Goal: Contribute content: Contribute content

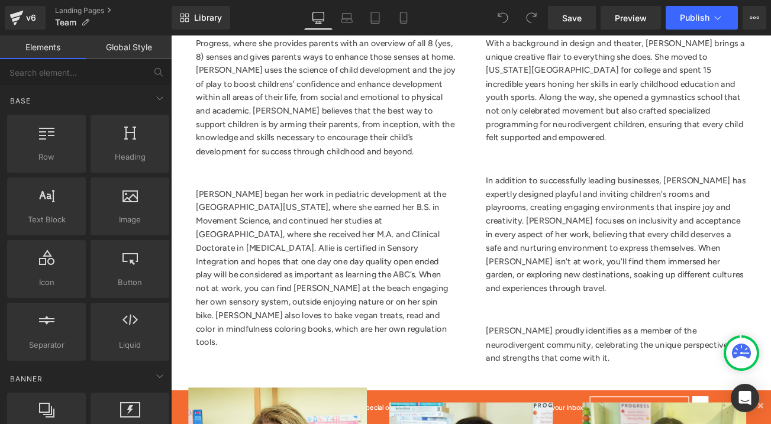
scroll to position [999, 0]
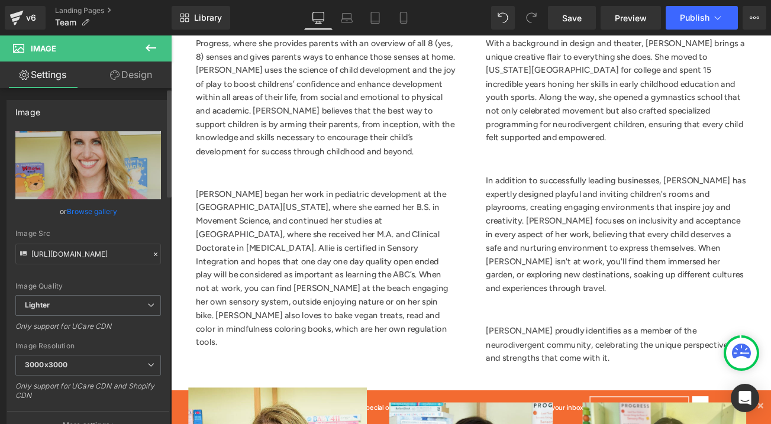
click at [108, 211] on link "Browse gallery" at bounding box center [92, 211] width 50 height 21
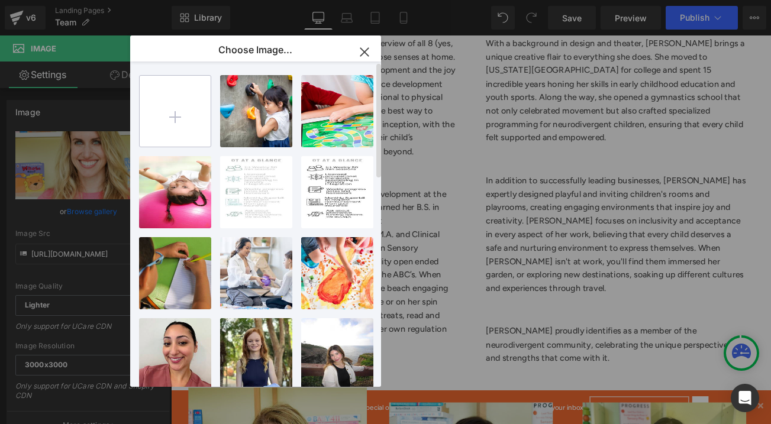
click at [176, 121] on input "file" at bounding box center [175, 111] width 71 height 71
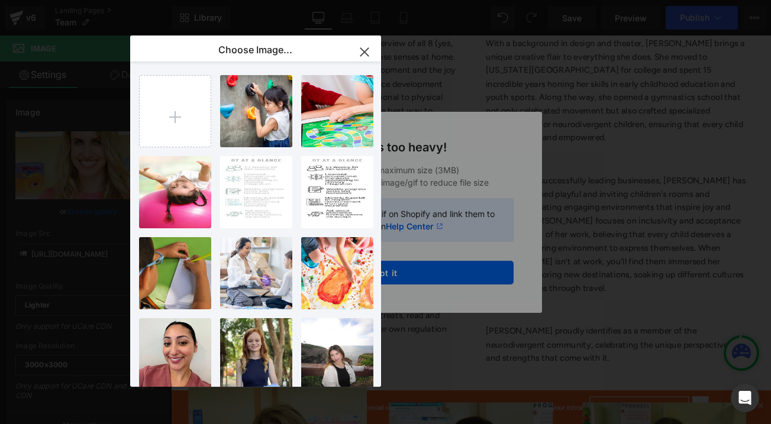
click at [365, 54] on icon "button" at bounding box center [364, 52] width 19 height 19
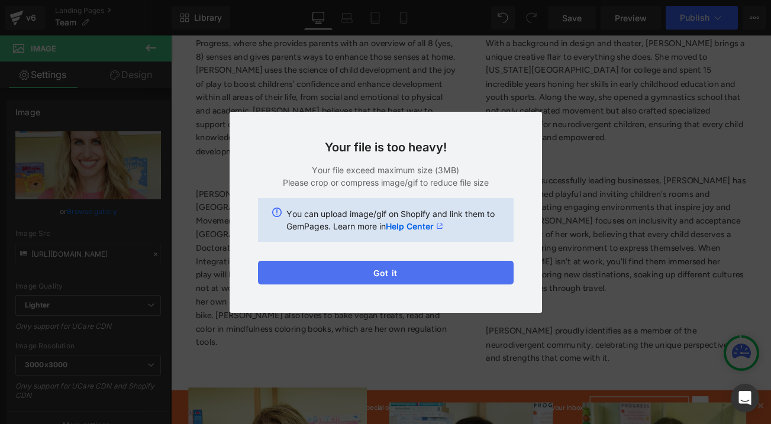
click at [408, 273] on button "Got it" at bounding box center [386, 273] width 256 height 24
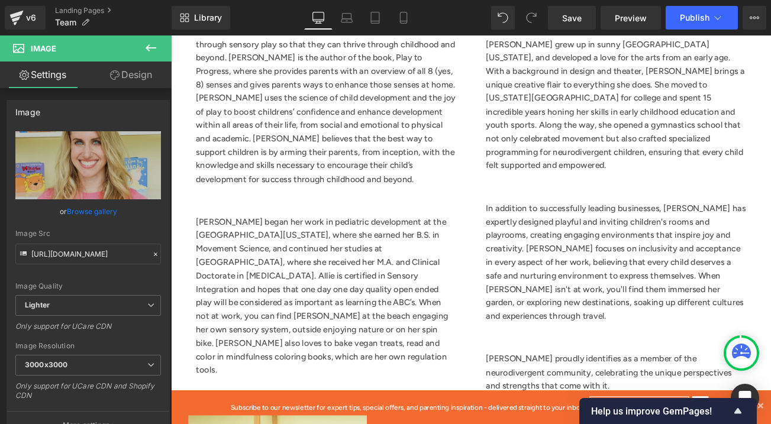
scroll to position [955, 0]
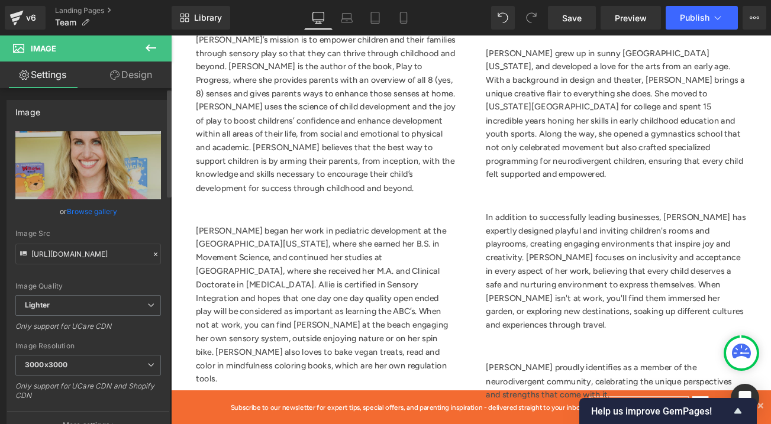
click at [111, 212] on link "Browse gallery" at bounding box center [92, 211] width 50 height 21
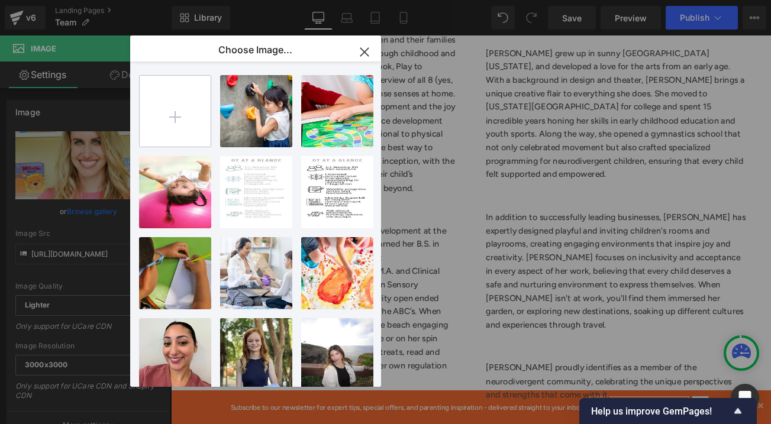
click at [173, 105] on input "file" at bounding box center [175, 111] width 71 height 71
type input "C:\fakepath\[PERSON_NAME]- updated Pic .jpeg"
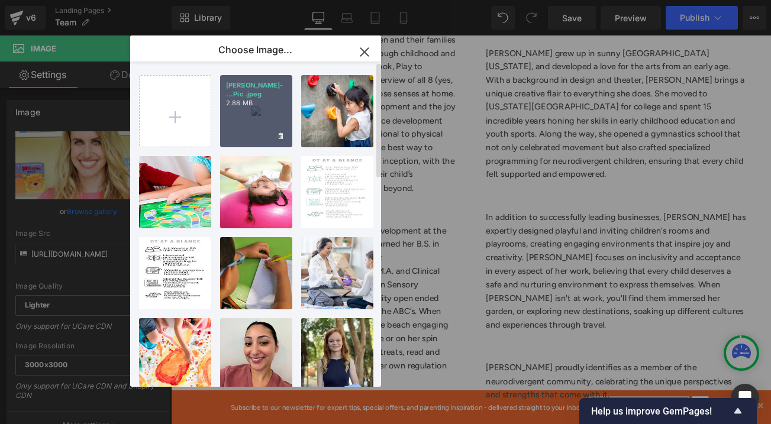
click at [259, 105] on div "[PERSON_NAME]- ...Pic .jpeg 2.88 MB" at bounding box center [256, 111] width 72 height 72
type input "[URL][DOMAIN_NAME]"
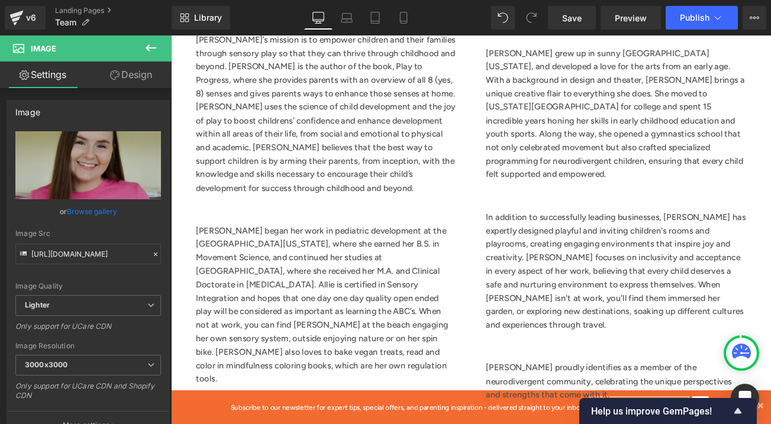
click at [93, 210] on link "Browse gallery" at bounding box center [92, 211] width 50 height 21
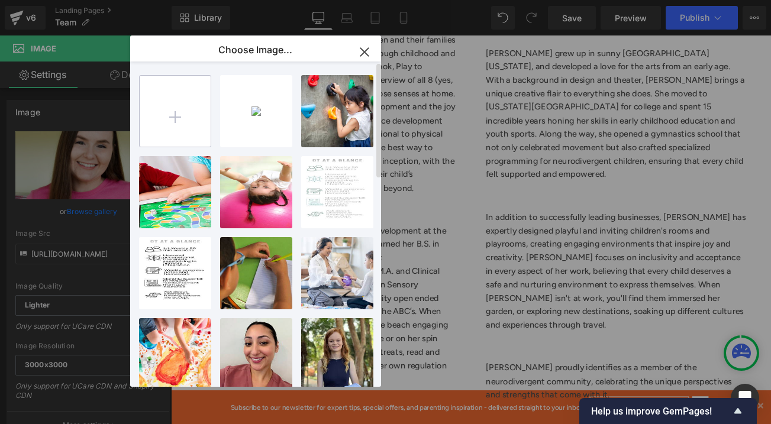
click at [176, 112] on input "file" at bounding box center [175, 111] width 71 height 71
type input "C:\fakepath\[PERSON_NAME]- updated Pic.jpeg"
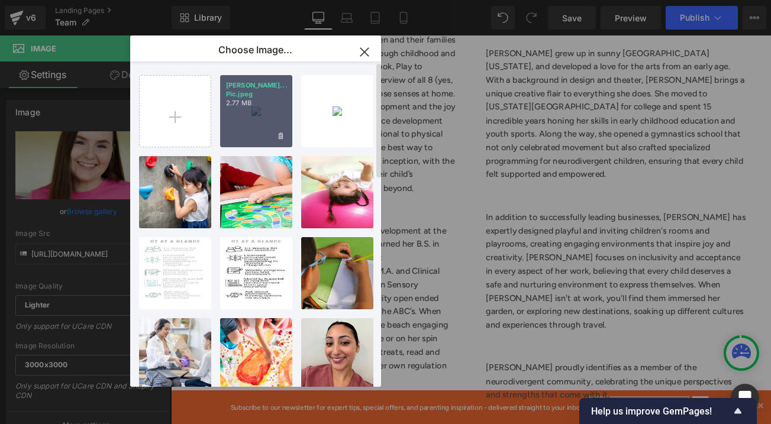
click at [264, 120] on div "[PERSON_NAME]... Pic.jpeg 2.77 MB" at bounding box center [256, 111] width 72 height 72
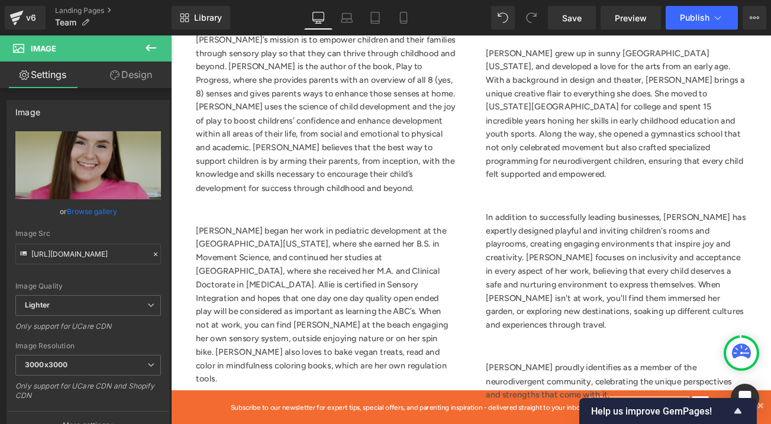
click at [92, 210] on link "Browse gallery" at bounding box center [92, 211] width 50 height 21
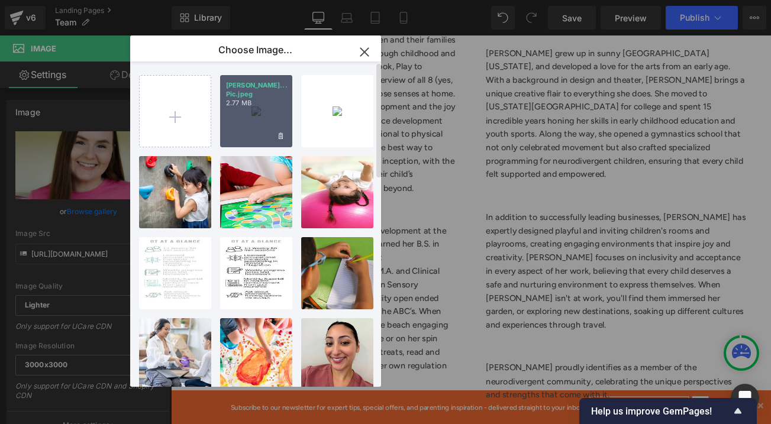
click at [262, 112] on div "[PERSON_NAME]... Pic.jpeg 2.77 MB" at bounding box center [256, 111] width 72 height 72
type input "[URL][DOMAIN_NAME][PERSON_NAME]"
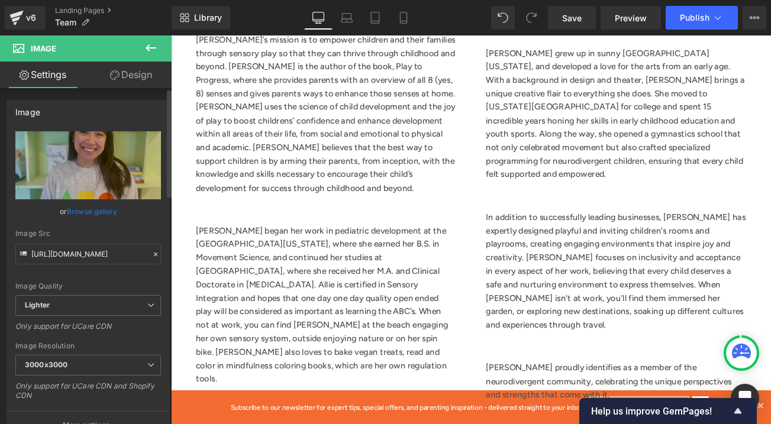
click at [83, 212] on link "Browse gallery" at bounding box center [92, 211] width 50 height 21
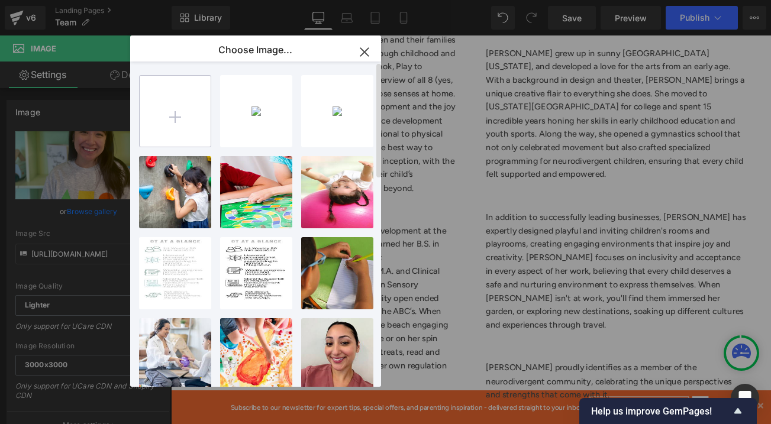
click at [176, 111] on input "file" at bounding box center [175, 111] width 71 height 71
type input "C:\fakepath\Jacqui - updated Pic .jpeg"
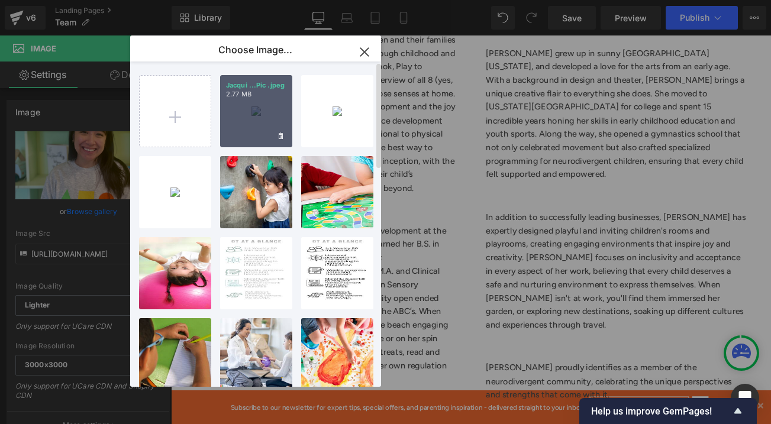
click at [249, 112] on div "Jacqui ...Pic .jpeg 2.77 MB" at bounding box center [256, 111] width 72 height 72
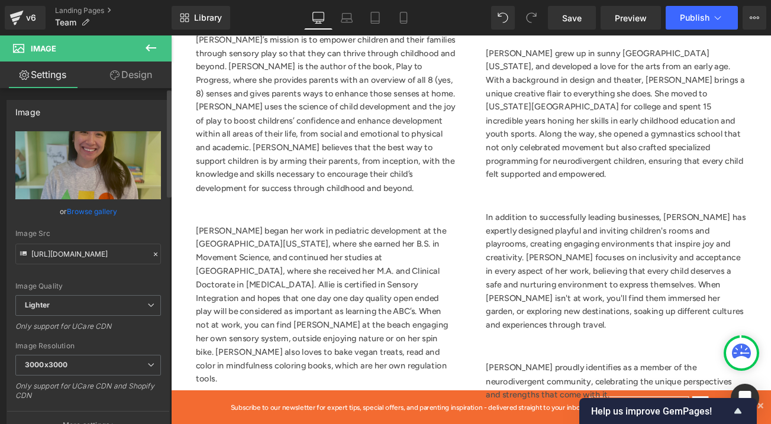
click at [88, 212] on link "Browse gallery" at bounding box center [92, 211] width 50 height 21
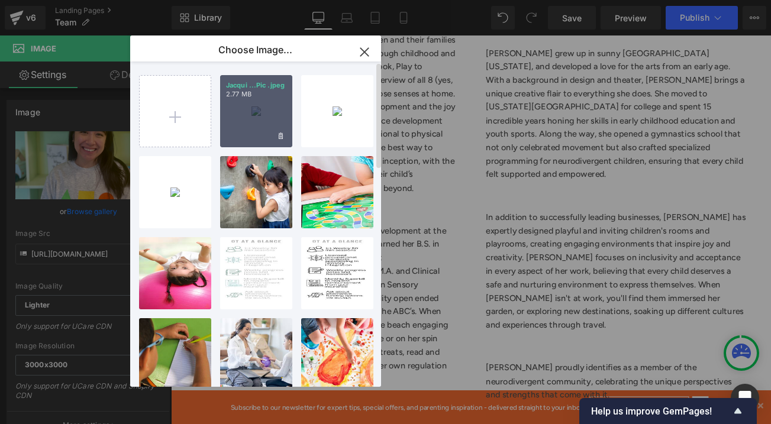
click at [259, 123] on div "Jacqui ...Pic .jpeg 2.77 MB" at bounding box center [256, 111] width 72 height 72
type input "[URL][DOMAIN_NAME]"
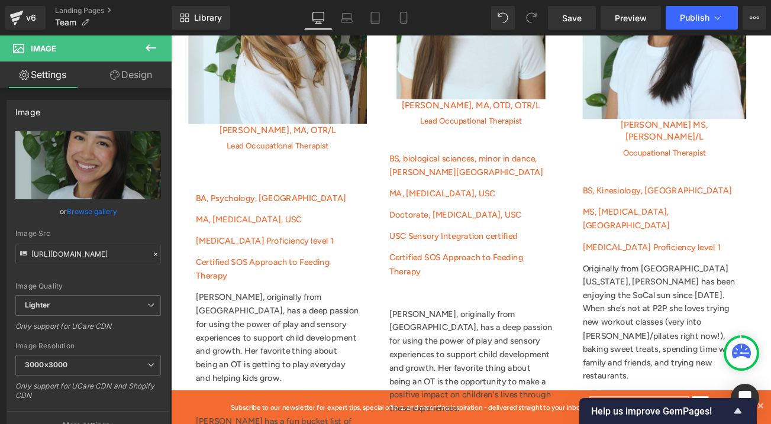
scroll to position [1617, 0]
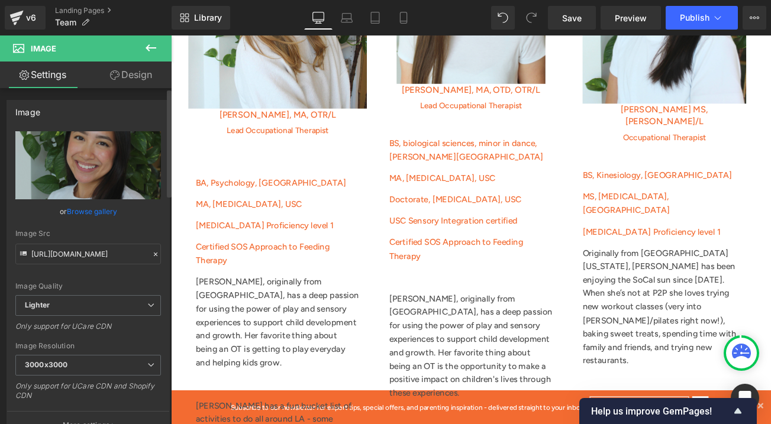
click at [89, 212] on link "Browse gallery" at bounding box center [92, 211] width 50 height 21
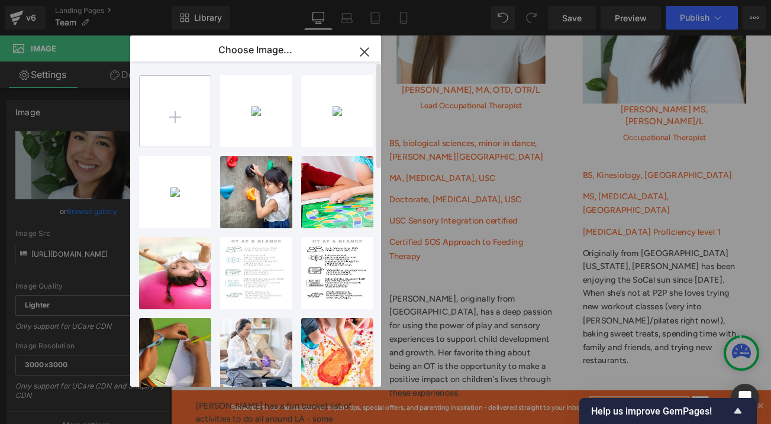
click at [176, 120] on input "file" at bounding box center [175, 111] width 71 height 71
type input "C:\fakepath\Izzy- updated Pic.jpeg"
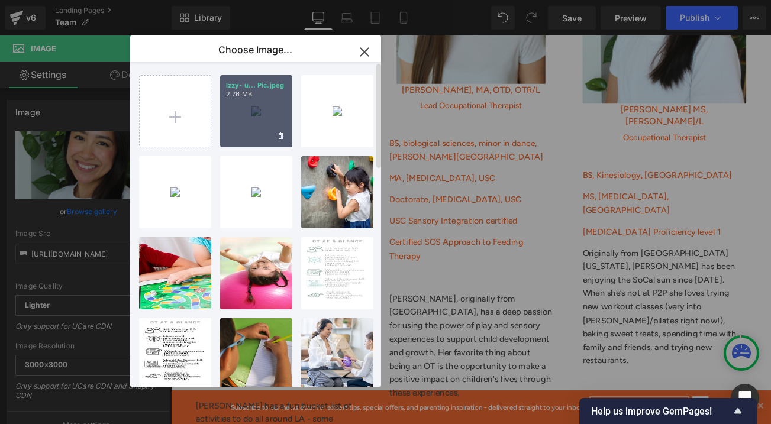
click at [248, 114] on div "Izzy- u... Pic.jpeg 2.76 MB" at bounding box center [256, 111] width 72 height 72
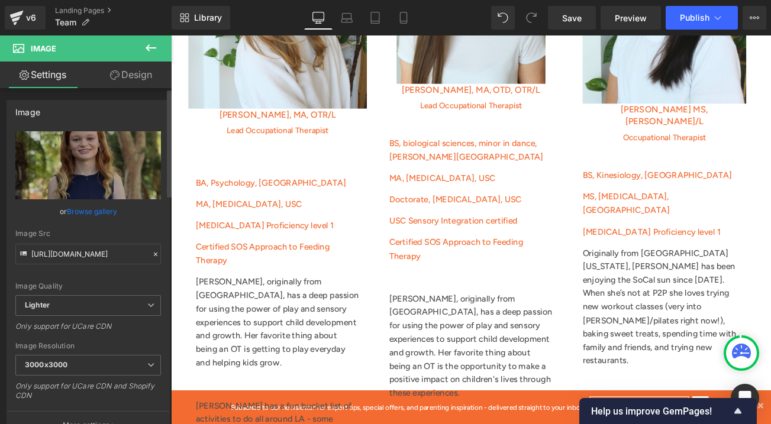
click at [93, 210] on link "Browse gallery" at bounding box center [92, 211] width 50 height 21
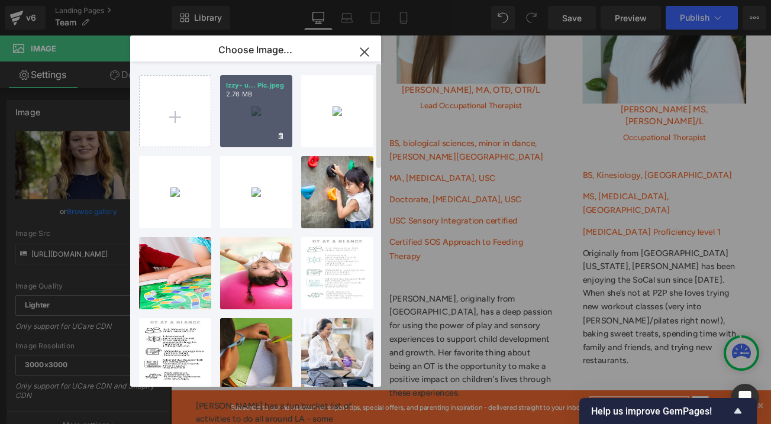
click at [250, 113] on div "Izzy- u... Pic.jpeg 2.76 MB" at bounding box center [256, 111] width 72 height 72
type input "[URL][DOMAIN_NAME]"
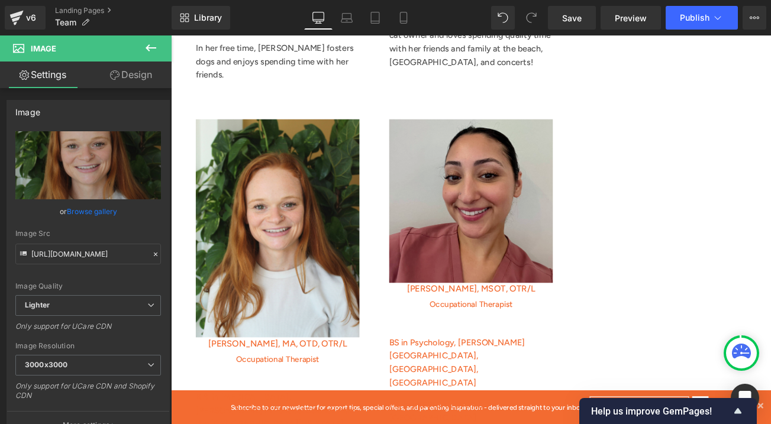
scroll to position [2171, 0]
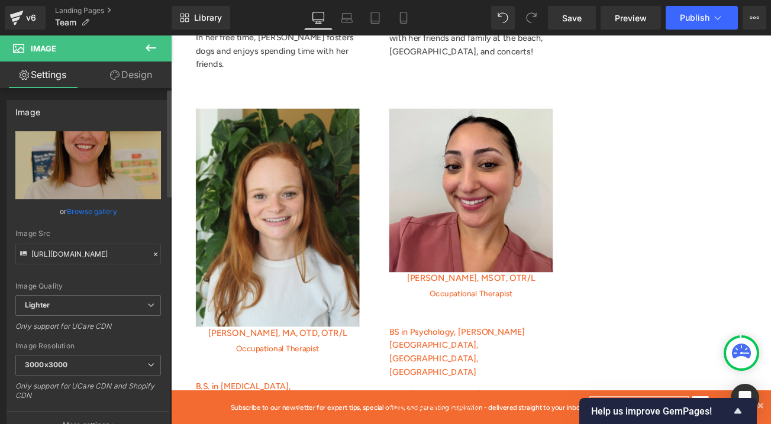
click at [99, 213] on link "Browse gallery" at bounding box center [92, 211] width 50 height 21
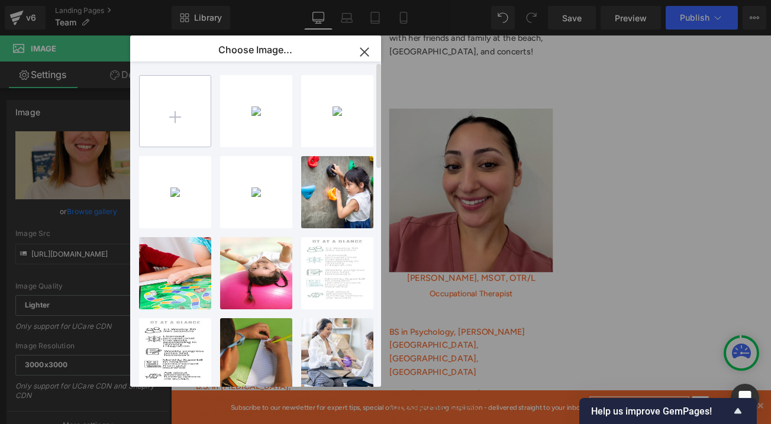
click at [183, 114] on input "file" at bounding box center [175, 111] width 71 height 71
type input "C:\fakepath\[PERSON_NAME]- updated Pic .jpeg"
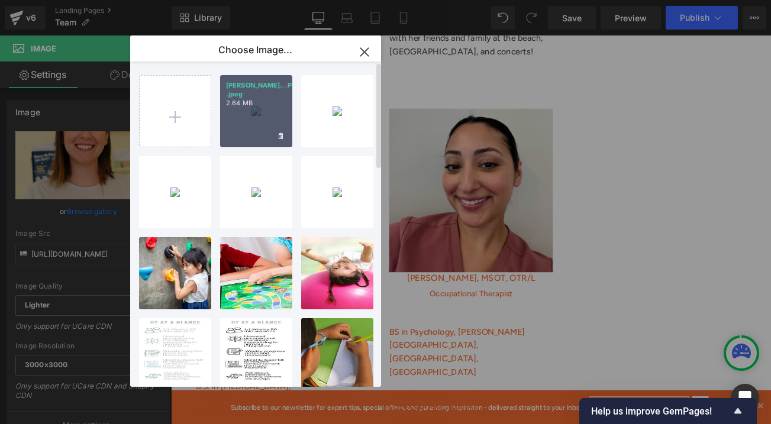
click at [243, 109] on div "[PERSON_NAME]...Pic .jpeg 2.64 MB" at bounding box center [256, 111] width 72 height 72
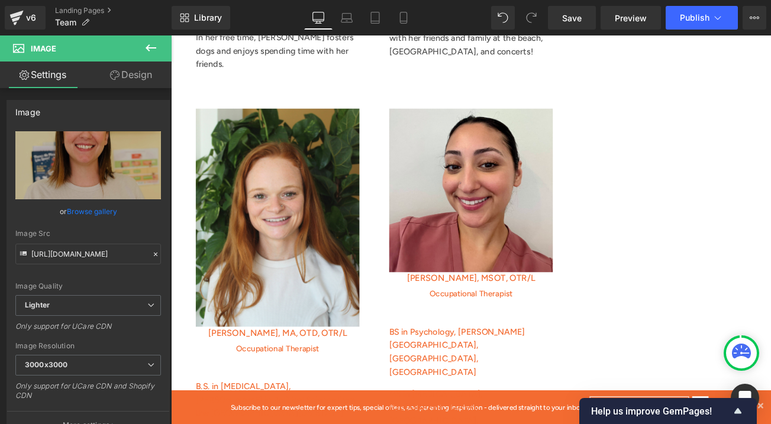
click at [85, 212] on link "Browse gallery" at bounding box center [92, 211] width 50 height 21
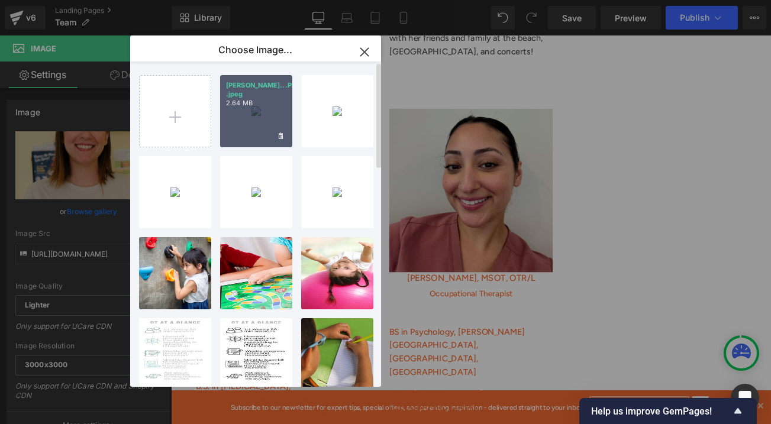
click at [243, 111] on div "[PERSON_NAME]...Pic .jpeg 2.64 MB" at bounding box center [256, 111] width 72 height 72
type input "[URL][DOMAIN_NAME][PERSON_NAME]"
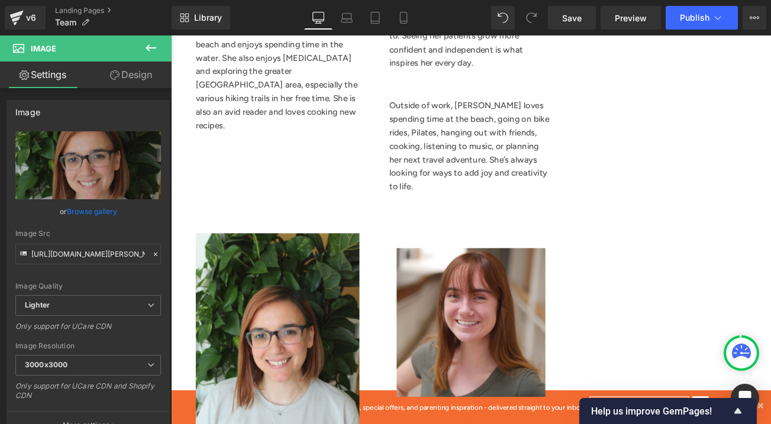
scroll to position [2876, 0]
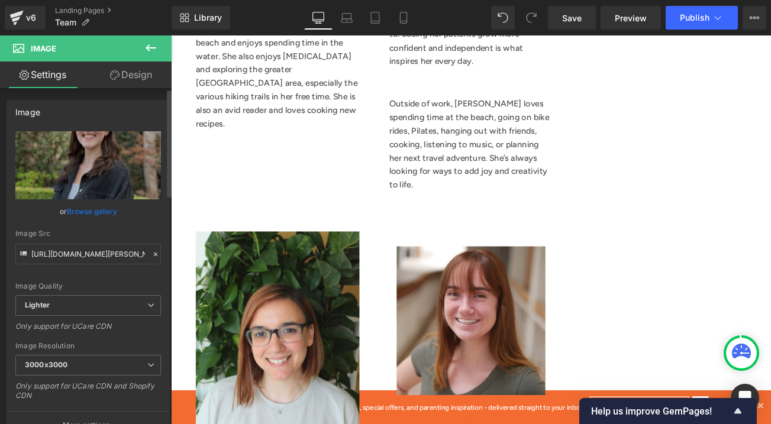
click at [102, 214] on link "Browse gallery" at bounding box center [92, 211] width 50 height 21
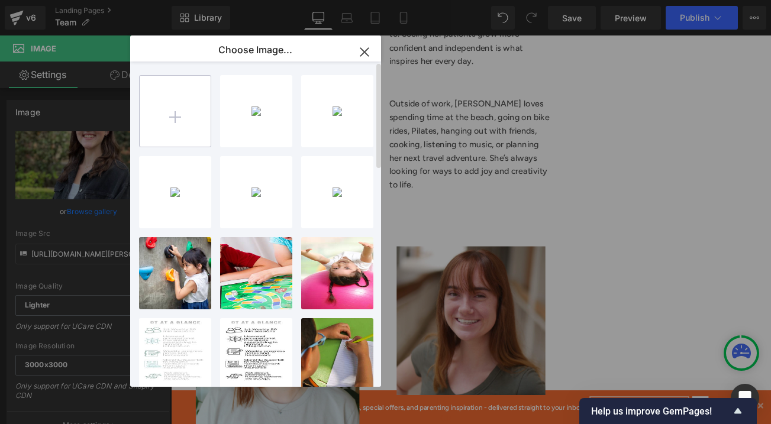
click at [186, 120] on input "file" at bounding box center [175, 111] width 71 height 71
type input "C:\fakepath\[PERSON_NAME]- updated Pic .jpeg"
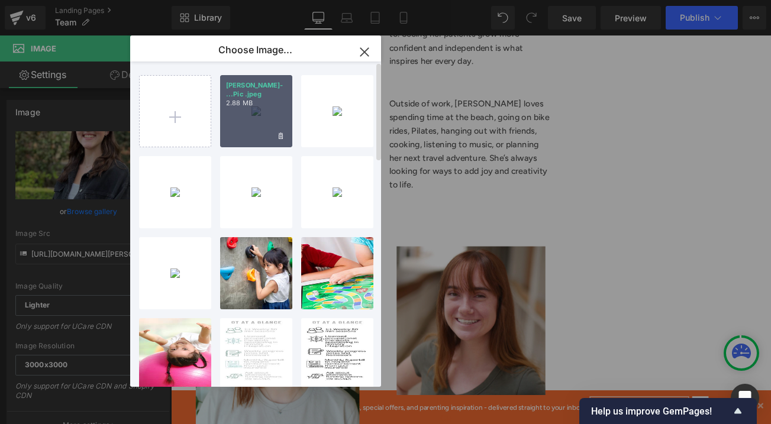
click at [249, 118] on div "[PERSON_NAME]- ...Pic .jpeg 2.88 MB" at bounding box center [256, 111] width 72 height 72
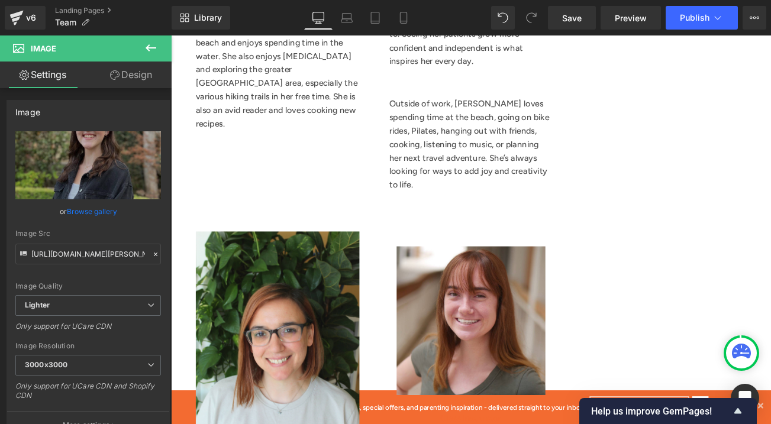
click at [103, 214] on link "Browse gallery" at bounding box center [92, 211] width 50 height 21
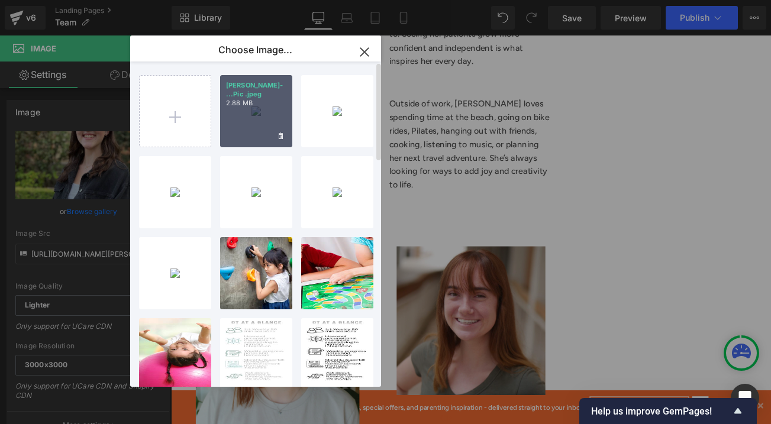
click at [263, 99] on div "[PERSON_NAME]- ...Pic .jpeg 2.88 MB" at bounding box center [256, 111] width 72 height 72
type input "[URL][DOMAIN_NAME][PERSON_NAME]"
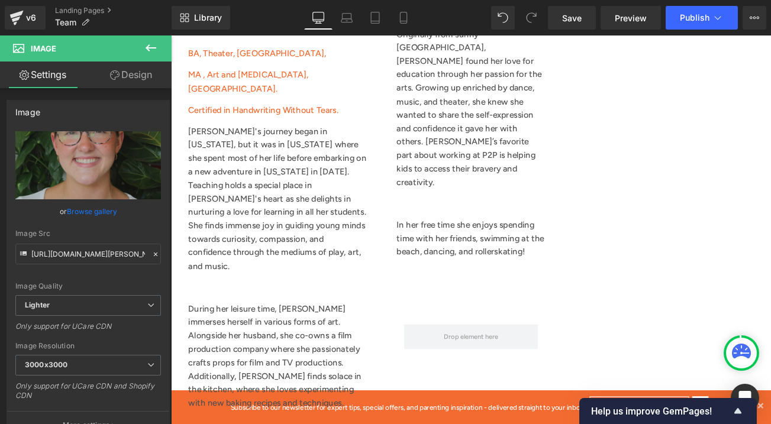
scroll to position [3423, 0]
click at [171, 36] on icon at bounding box center [171, 36] width 0 height 0
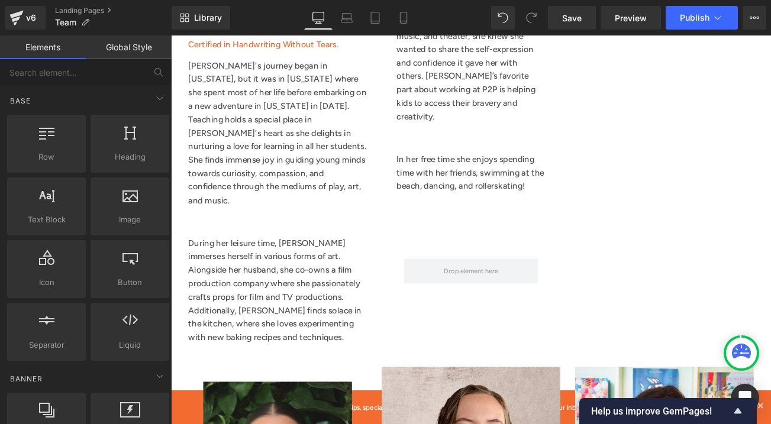
scroll to position [3488, 0]
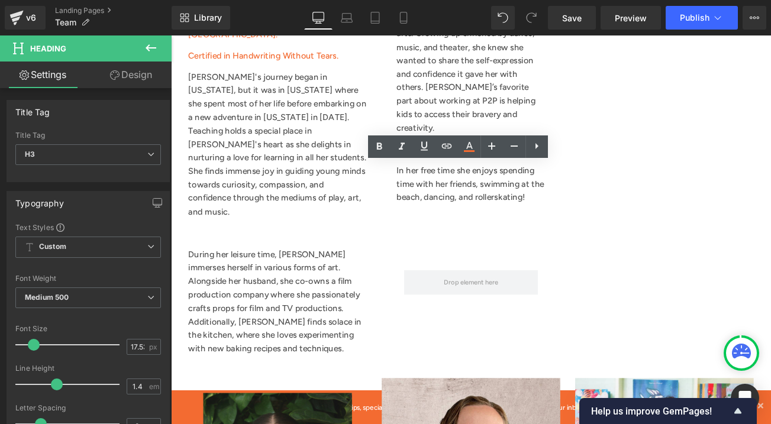
click at [171, 36] on link at bounding box center [171, 36] width 0 height 0
click at [171, 36] on icon at bounding box center [171, 36] width 0 height 0
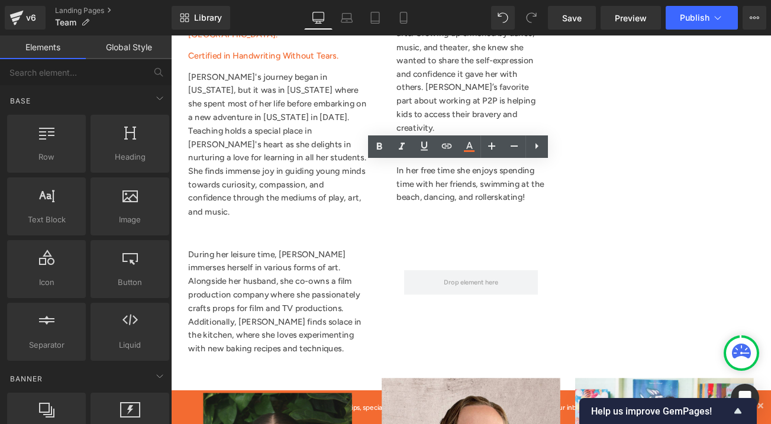
click at [171, 36] on icon at bounding box center [171, 36] width 0 height 0
click at [171, 36] on link at bounding box center [171, 36] width 0 height 0
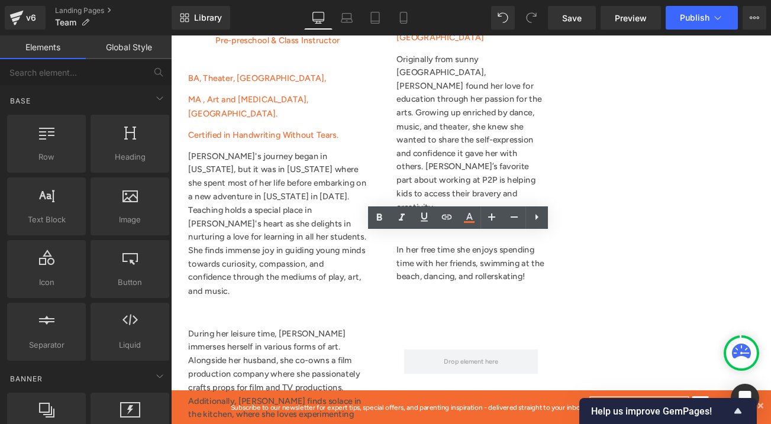
scroll to position [3383, 0]
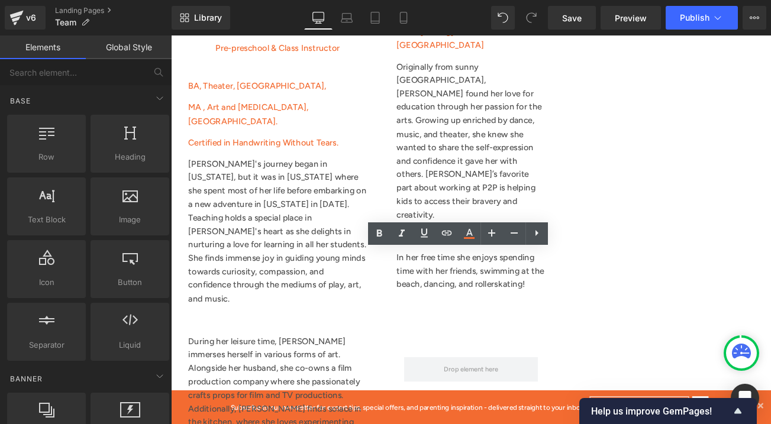
click at [171, 36] on icon at bounding box center [171, 36] width 0 height 0
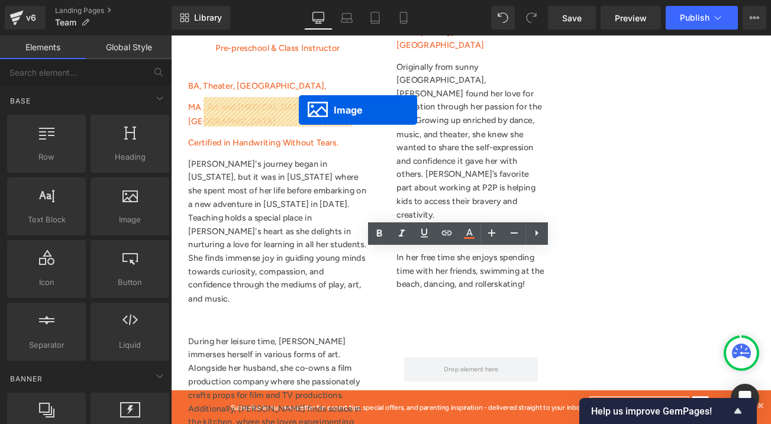
drag, startPoint x: 508, startPoint y: 198, endPoint x: 324, endPoint y: 124, distance: 198.9
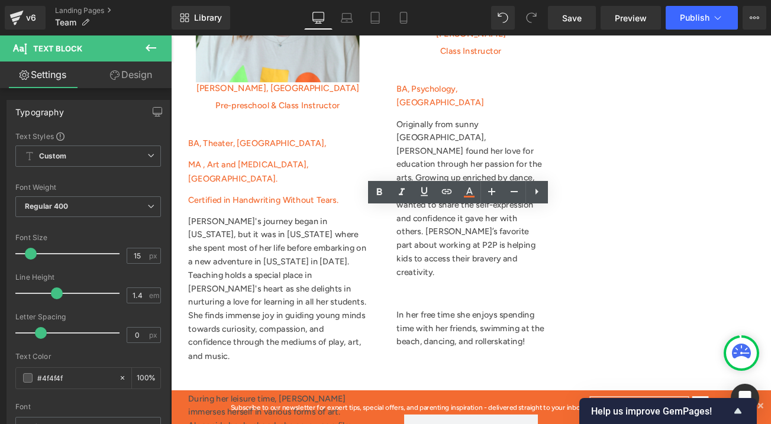
scroll to position [3314, 0]
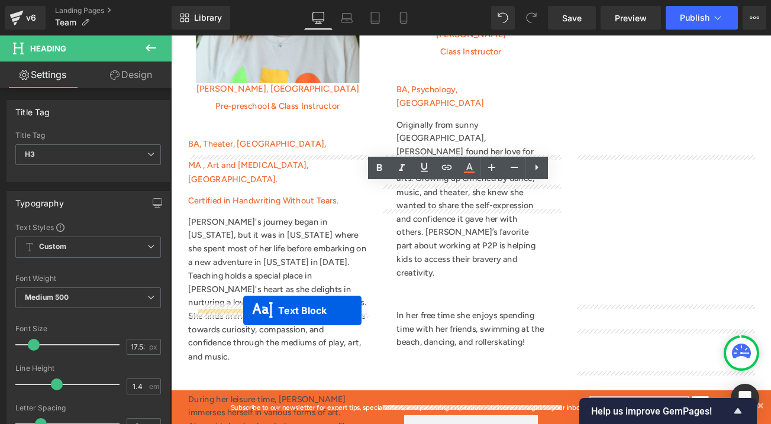
drag, startPoint x: 499, startPoint y: 271, endPoint x: 257, endPoint y: 364, distance: 259.8
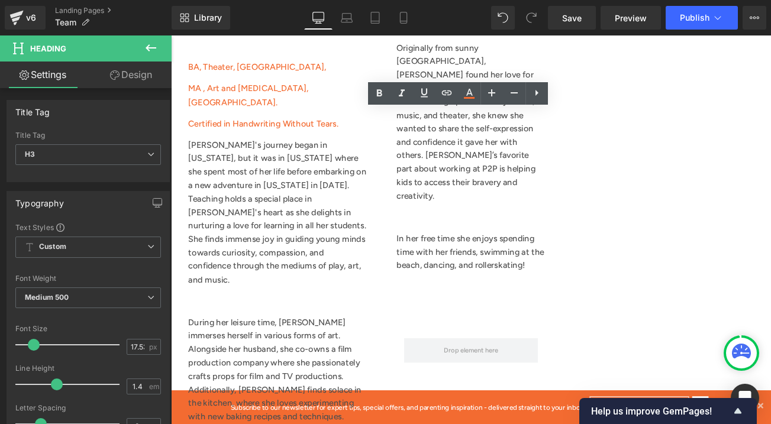
scroll to position [3407, 0]
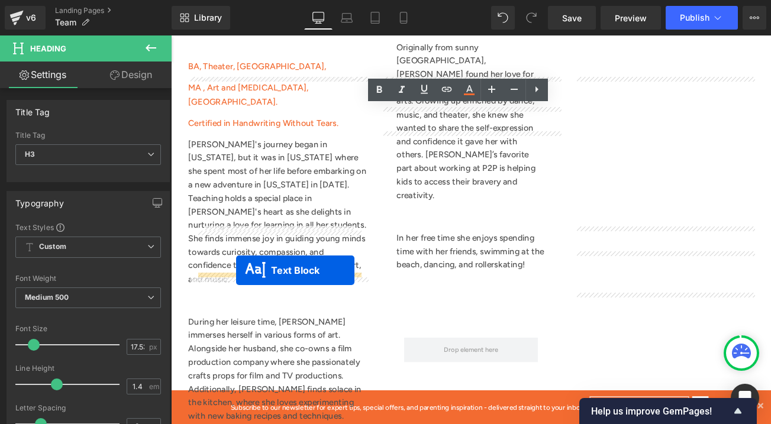
drag, startPoint x: 495, startPoint y: 257, endPoint x: 249, endPoint y: 316, distance: 253.0
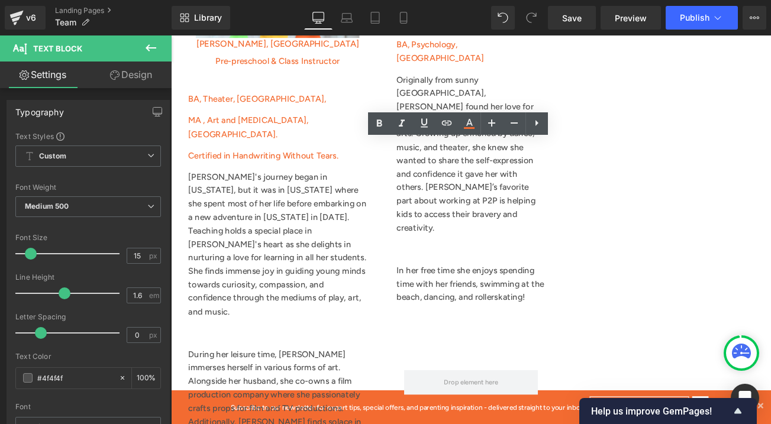
scroll to position [3369, 0]
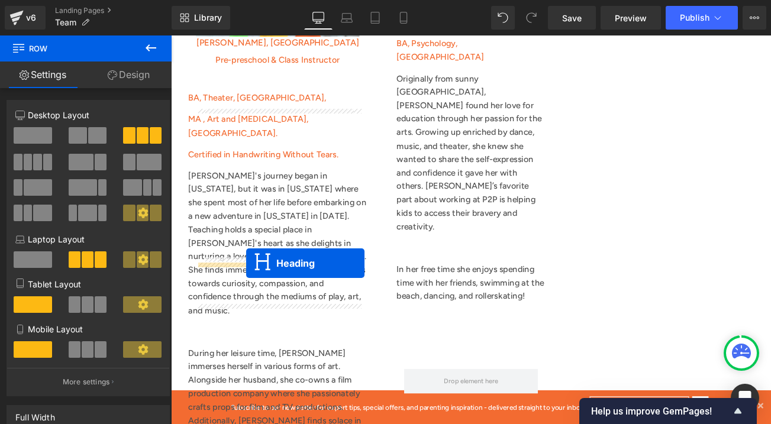
drag, startPoint x: 503, startPoint y: 175, endPoint x: 261, endPoint y: 307, distance: 275.9
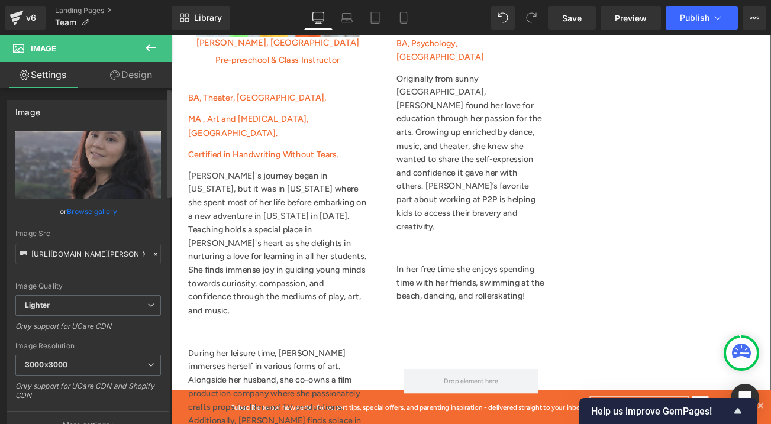
click at [99, 211] on link "Browse gallery" at bounding box center [92, 211] width 50 height 21
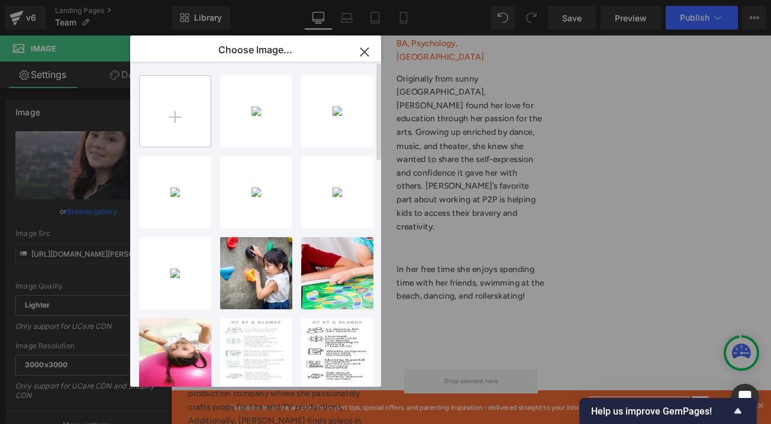
click at [183, 115] on input "file" at bounding box center [175, 111] width 71 height 71
type input "C:\fakepath\[PERSON_NAME] - updated Pic .jpeg"
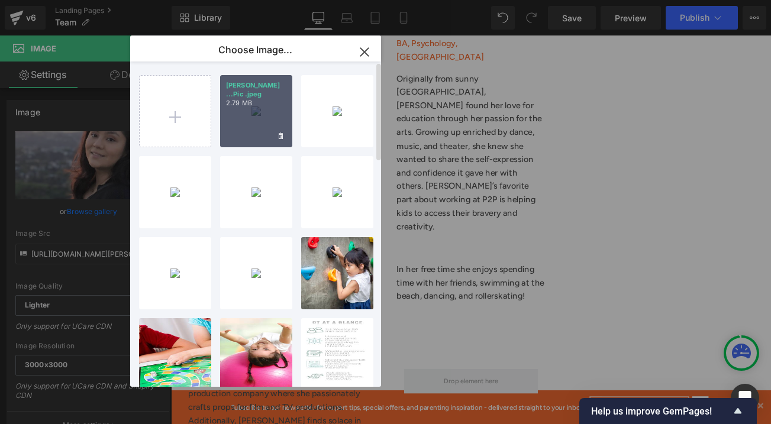
click at [246, 115] on div "[PERSON_NAME] ...Pic .jpeg 2.79 MB" at bounding box center [256, 111] width 72 height 72
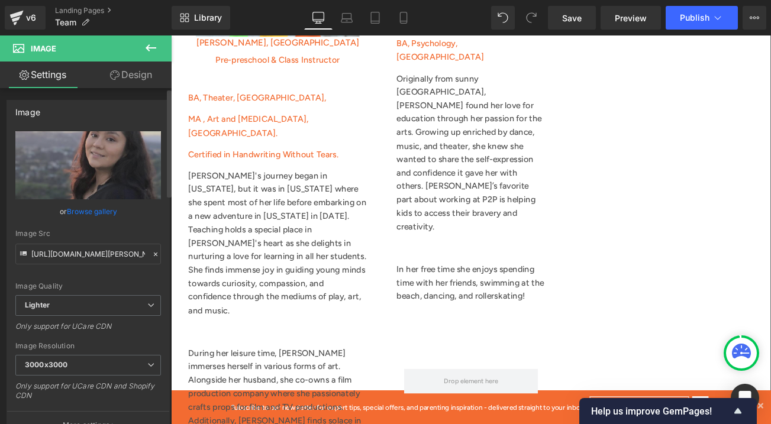
click at [90, 210] on link "Browse gallery" at bounding box center [92, 211] width 50 height 21
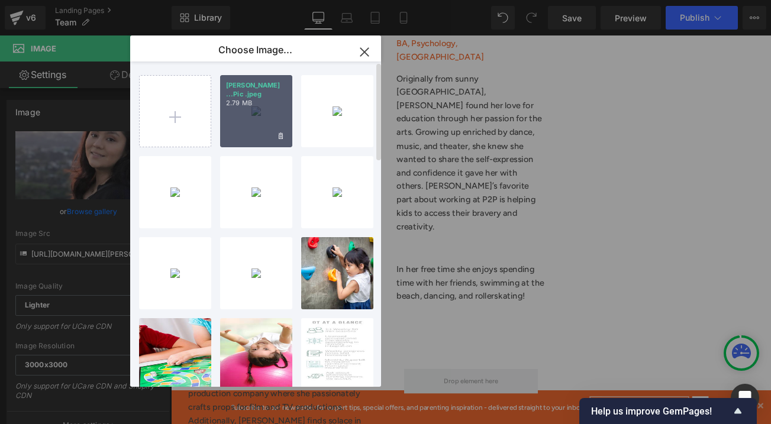
click at [241, 115] on div "[PERSON_NAME] ...Pic .jpeg 2.79 MB" at bounding box center [256, 111] width 72 height 72
type input "[URL][DOMAIN_NAME][PERSON_NAME]"
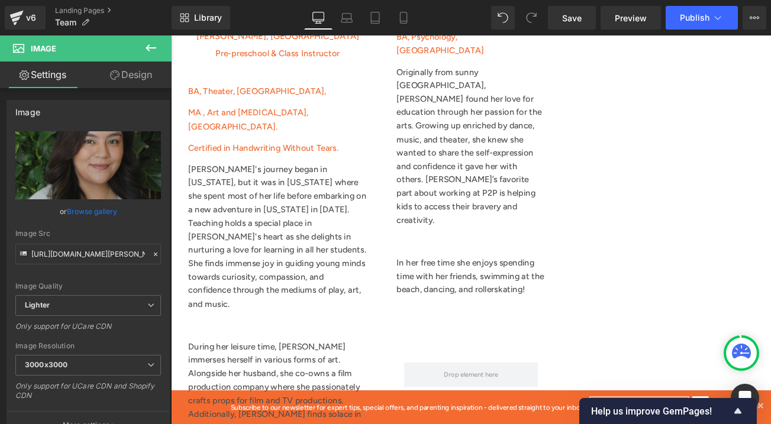
scroll to position [3425, 0]
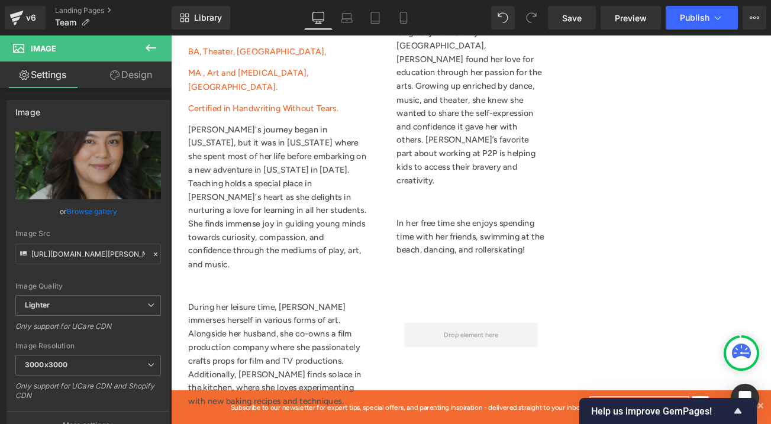
click at [171, 36] on icon at bounding box center [171, 36] width 0 height 0
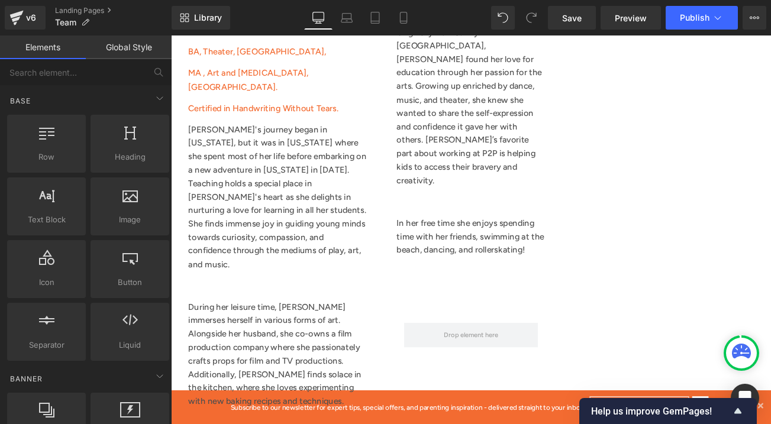
click at [171, 36] on icon at bounding box center [171, 36] width 0 height 0
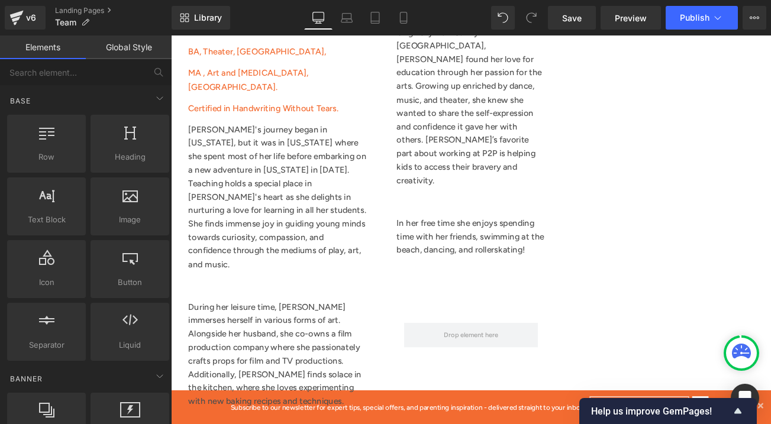
click at [171, 36] on icon at bounding box center [171, 36] width 0 height 0
click at [171, 36] on link at bounding box center [171, 36] width 0 height 0
click at [171, 36] on icon at bounding box center [171, 36] width 0 height 0
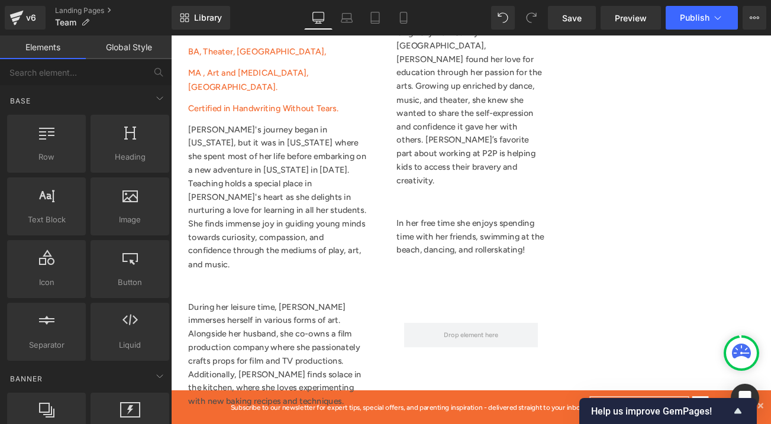
click at [171, 36] on icon at bounding box center [171, 36] width 0 height 0
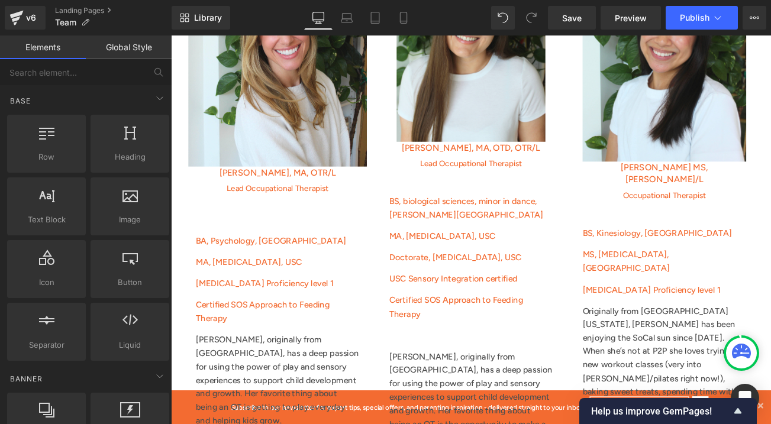
scroll to position [1600, 0]
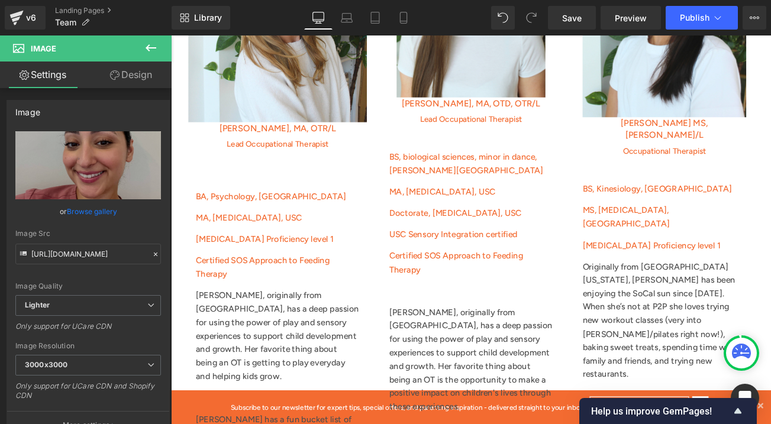
click at [171, 36] on link at bounding box center [171, 36] width 0 height 0
click at [171, 36] on icon at bounding box center [171, 36] width 0 height 0
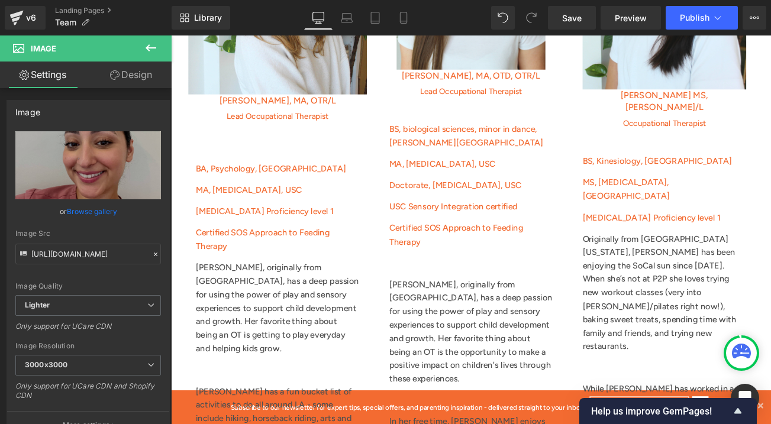
scroll to position [1615, 0]
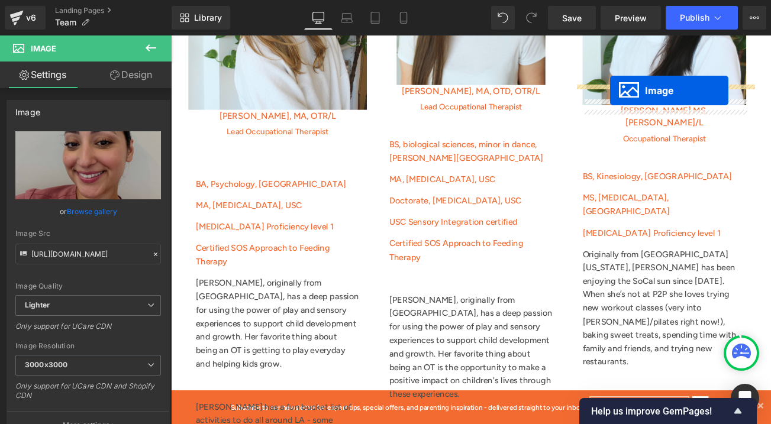
drag, startPoint x: 512, startPoint y: 369, endPoint x: 695, endPoint y: 101, distance: 324.5
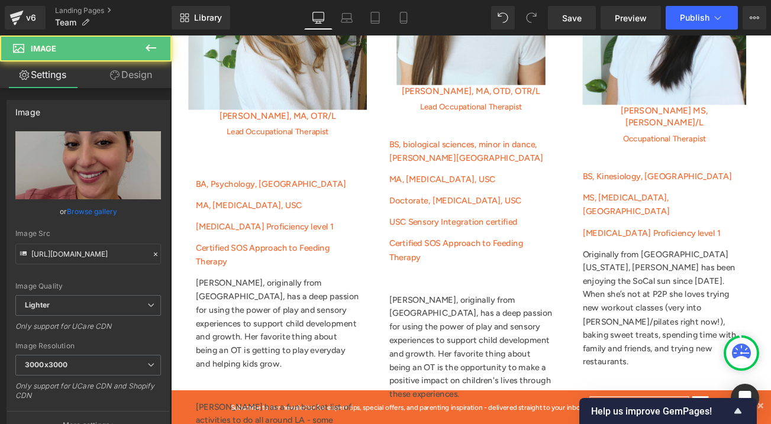
click at [171, 36] on style at bounding box center [171, 36] width 0 height 0
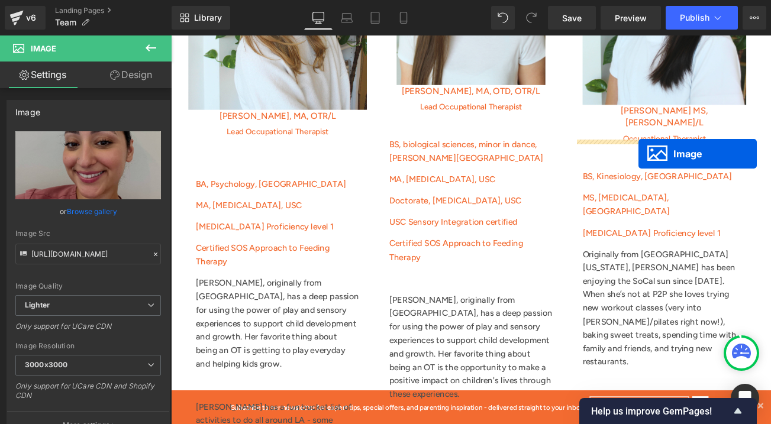
drag, startPoint x: 747, startPoint y: 195, endPoint x: 729, endPoint y: 176, distance: 26.4
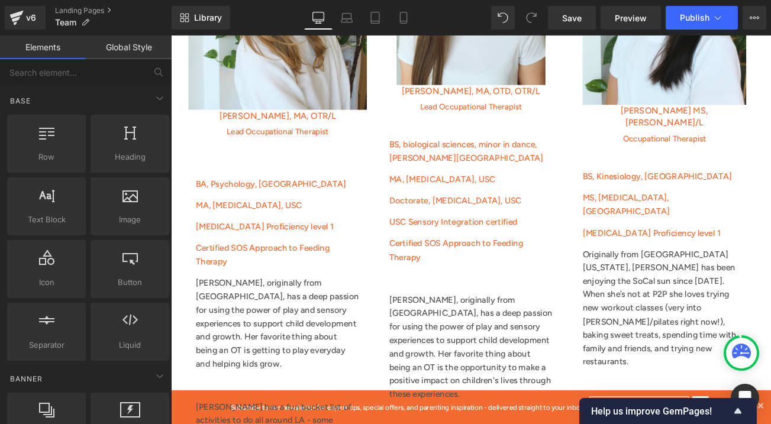
click at [171, 36] on icon at bounding box center [171, 36] width 0 height 0
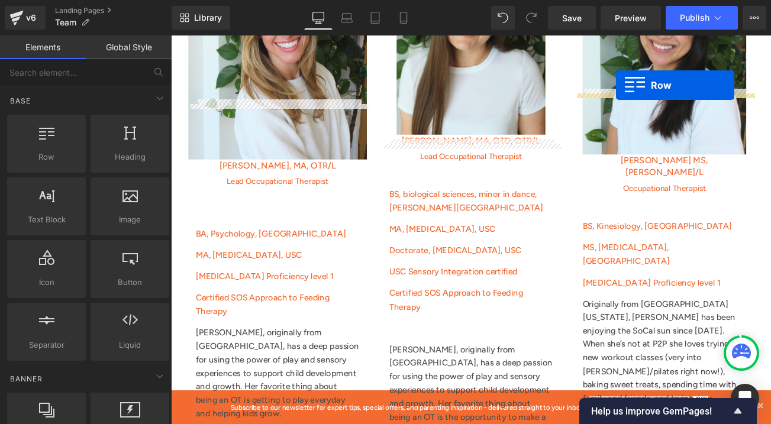
scroll to position [1520, 0]
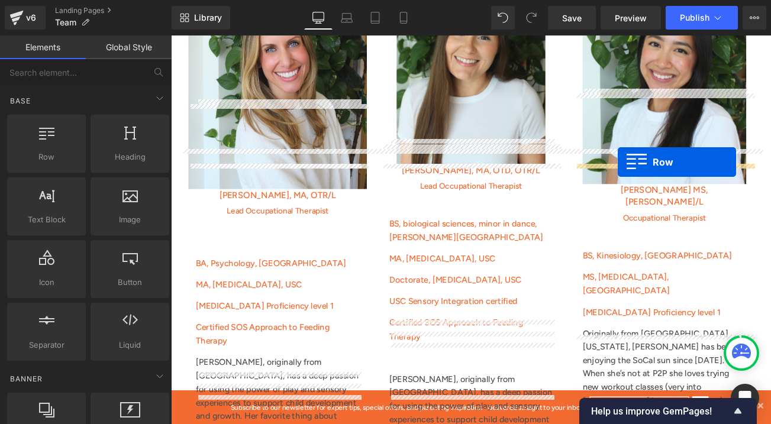
drag, startPoint x: 218, startPoint y: 187, endPoint x: 704, endPoint y: 186, distance: 485.8
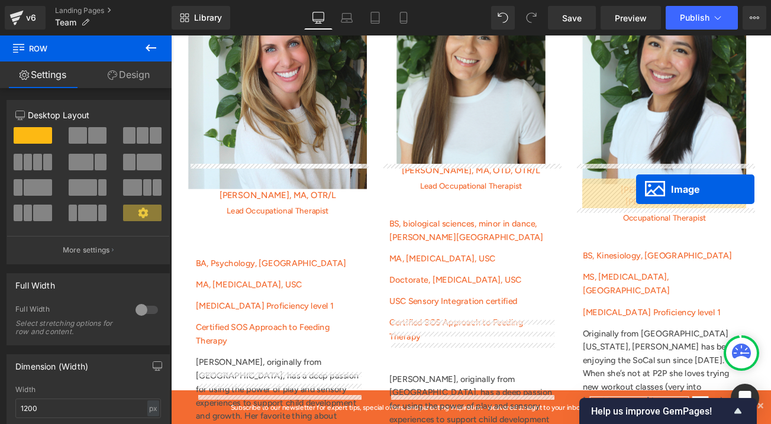
drag, startPoint x: 746, startPoint y: 341, endPoint x: 726, endPoint y: 219, distance: 123.4
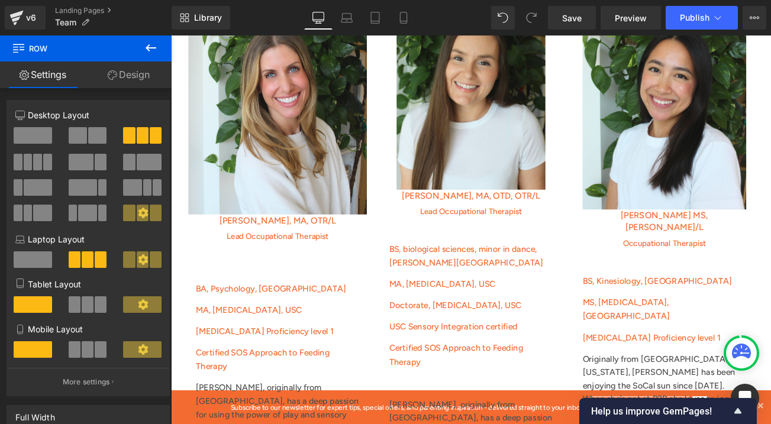
scroll to position [1562, 0]
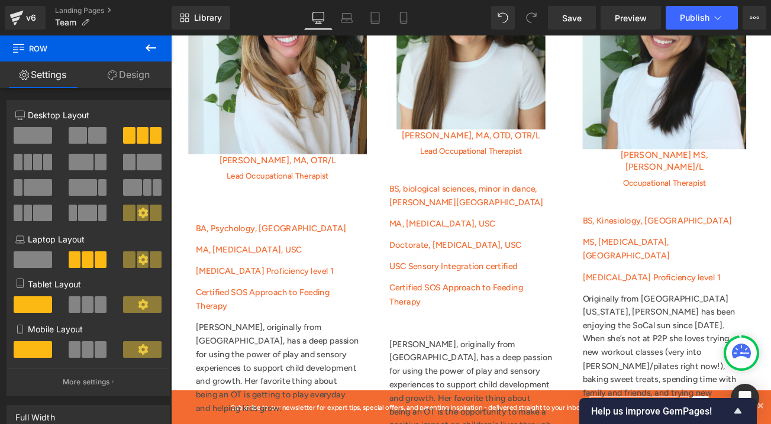
click \
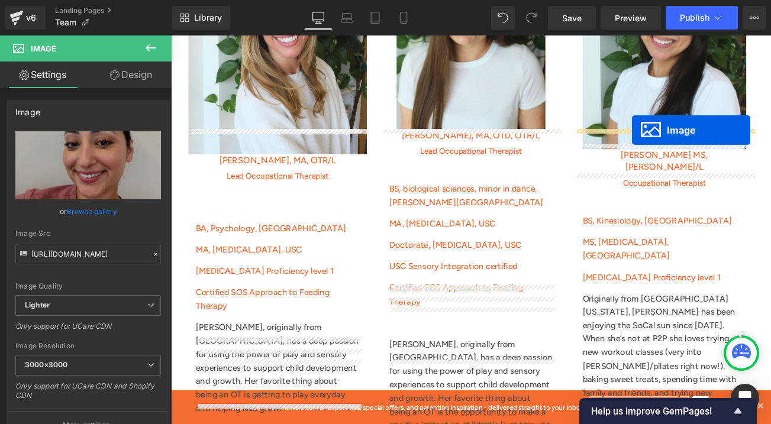
drag, startPoint x: 746, startPoint y: 257, endPoint x: 721, endPoint y: 149, distance: 111.2
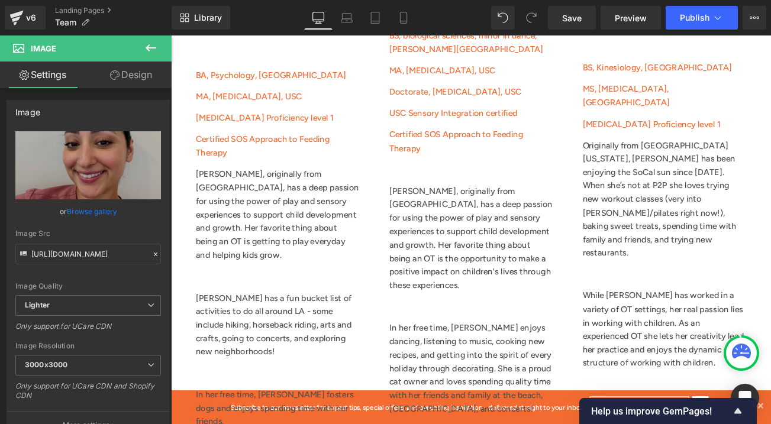
scroll to position [1745, 0]
click at [171, 36] on icon at bounding box center [171, 36] width 0 height 0
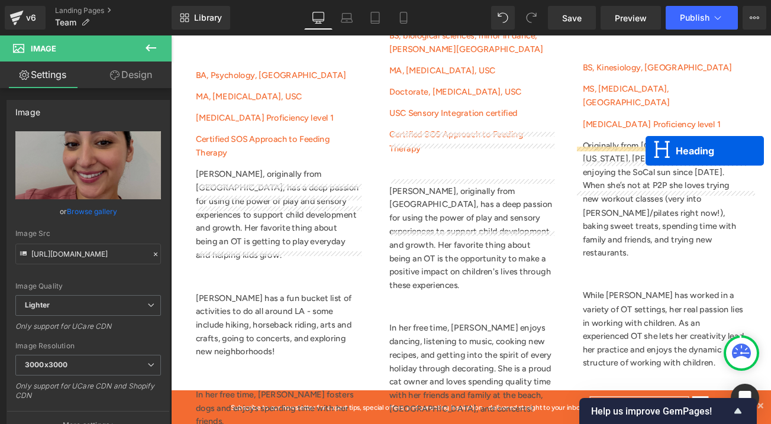
drag, startPoint x: 496, startPoint y: 169, endPoint x: 737, endPoint y: 173, distance: 240.9
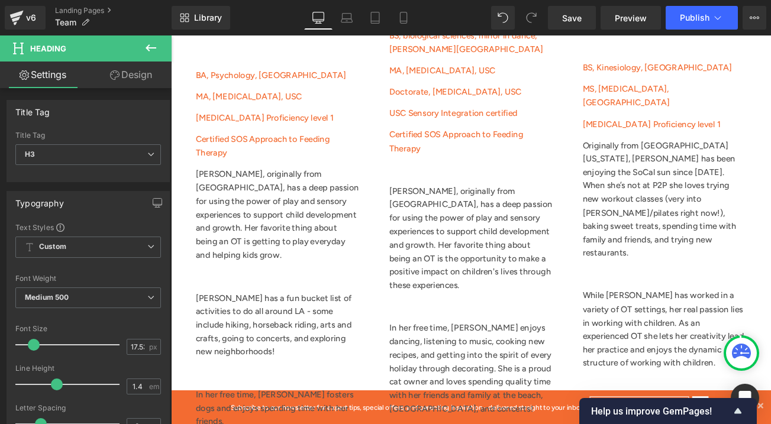
click at [171, 36] on link at bounding box center [171, 36] width 0 height 0
click at [171, 36] on icon at bounding box center [171, 36] width 0 height 0
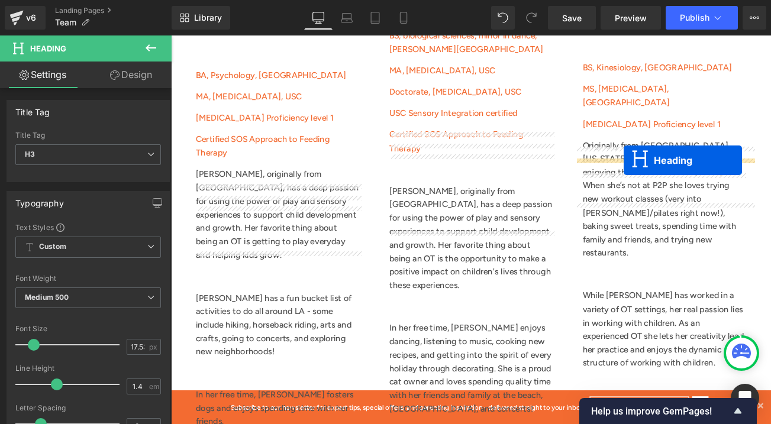
drag, startPoint x: 498, startPoint y: 182, endPoint x: 711, endPoint y: 185, distance: 213.0
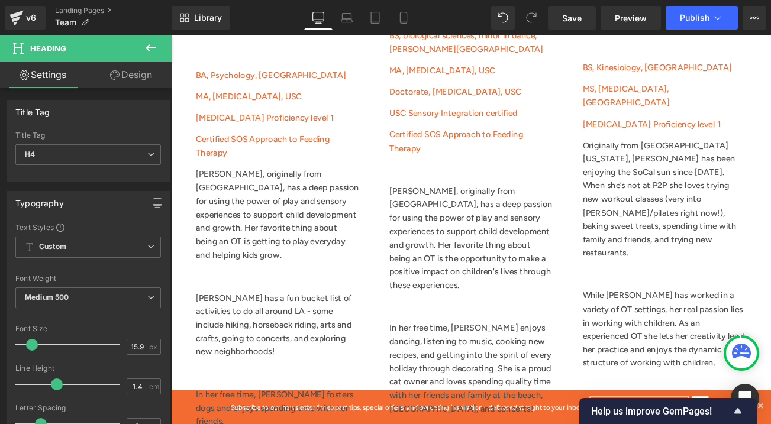
click at [171, 36] on icon at bounding box center [171, 36] width 0 height 0
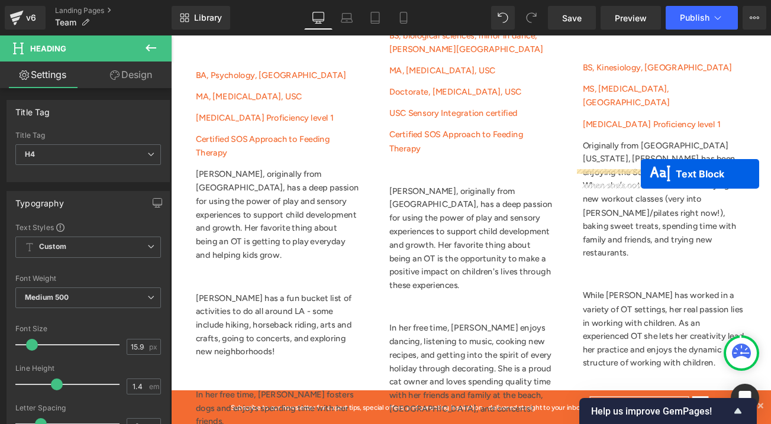
drag, startPoint x: 503, startPoint y: 273, endPoint x: 731, endPoint y: 201, distance: 239.7
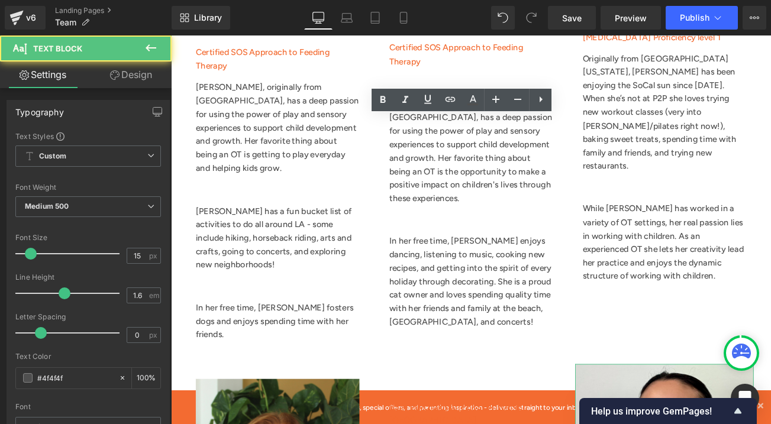
scroll to position [1860, 0]
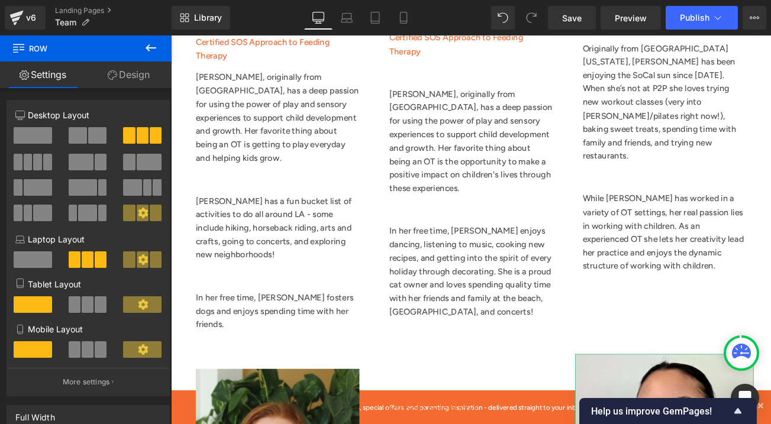
click at [171, 36] on icon at bounding box center [171, 36] width 0 height 0
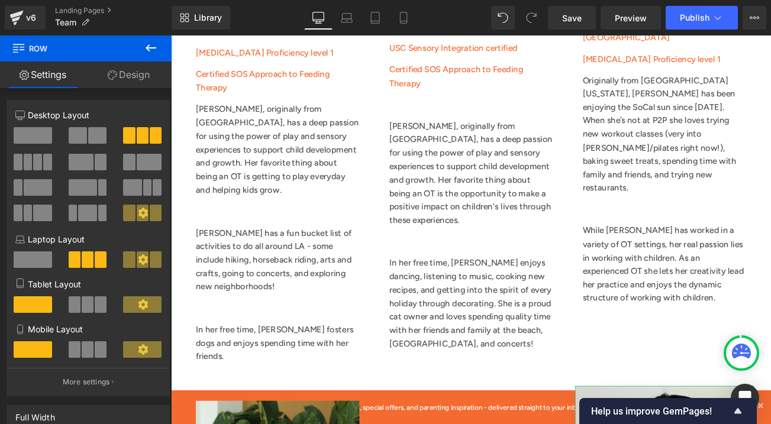
scroll to position [1820, 0]
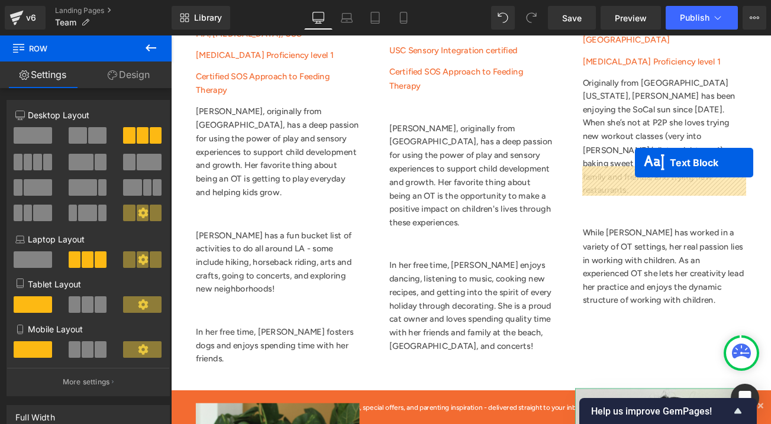
drag, startPoint x: 483, startPoint y: 301, endPoint x: 725, endPoint y: 187, distance: 267.6
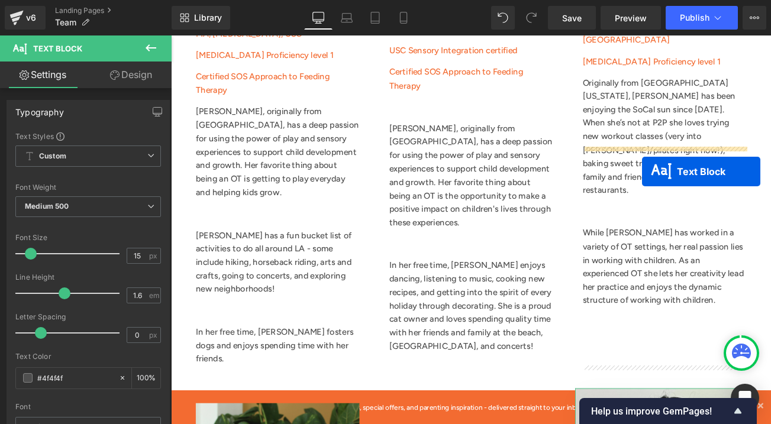
drag, startPoint x: 734, startPoint y: 149, endPoint x: 733, endPoint y: 198, distance: 49.1
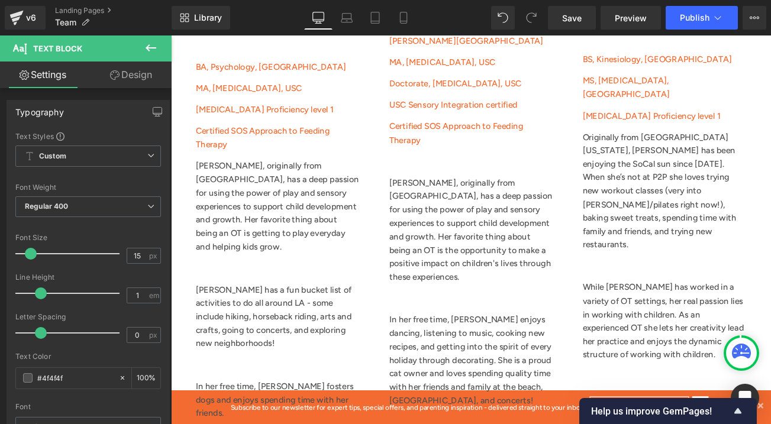
scroll to position [1750, 0]
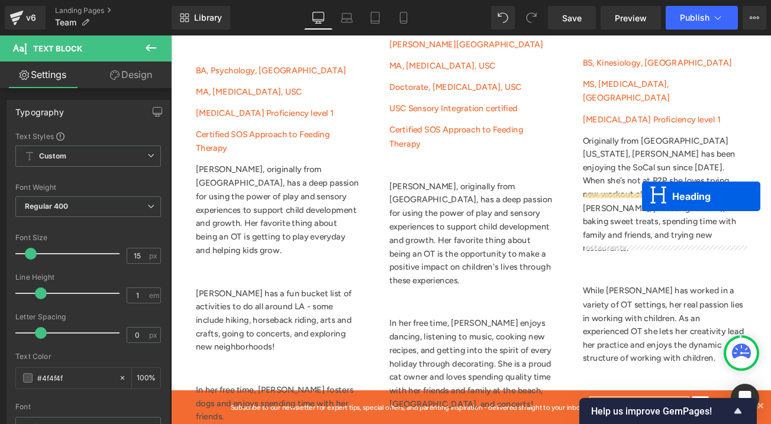
drag, startPoint x: 728, startPoint y: 180, endPoint x: 733, endPoint y: 227, distance: 46.4
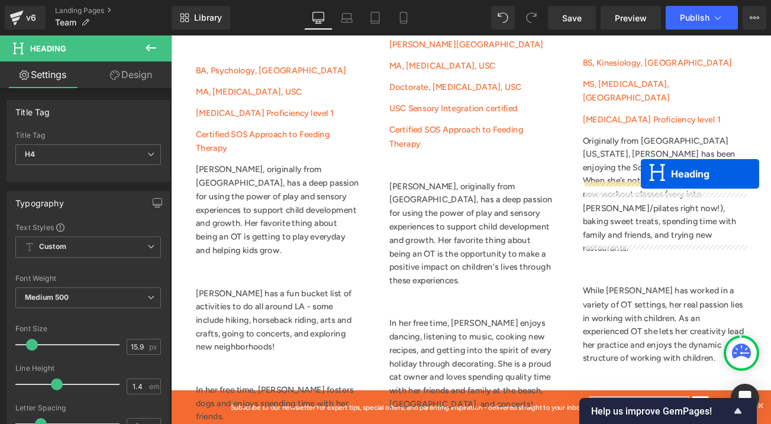
drag, startPoint x: 729, startPoint y: 170, endPoint x: 732, endPoint y: 201, distance: 30.9
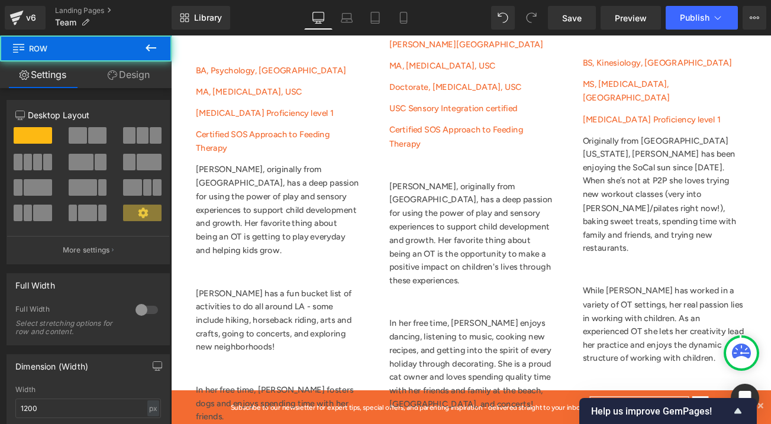
click \
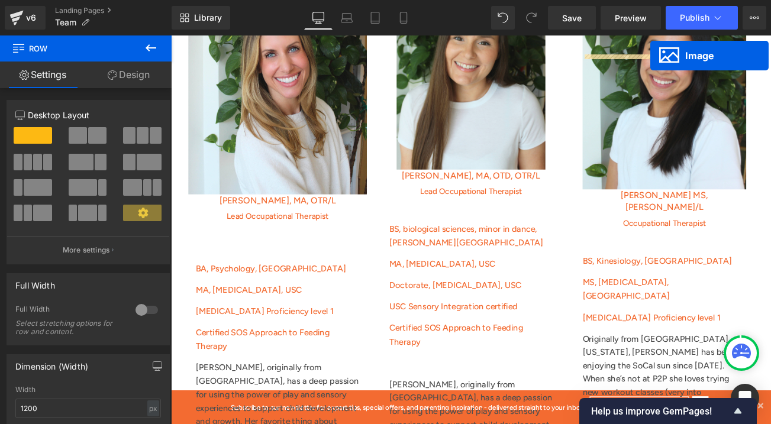
scroll to position [1502, 0]
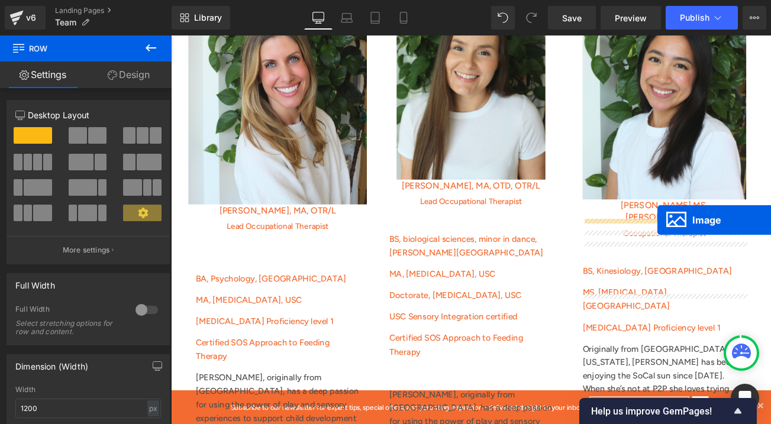
drag, startPoint x: 744, startPoint y: 58, endPoint x: 751, endPoint y: 255, distance: 197.2
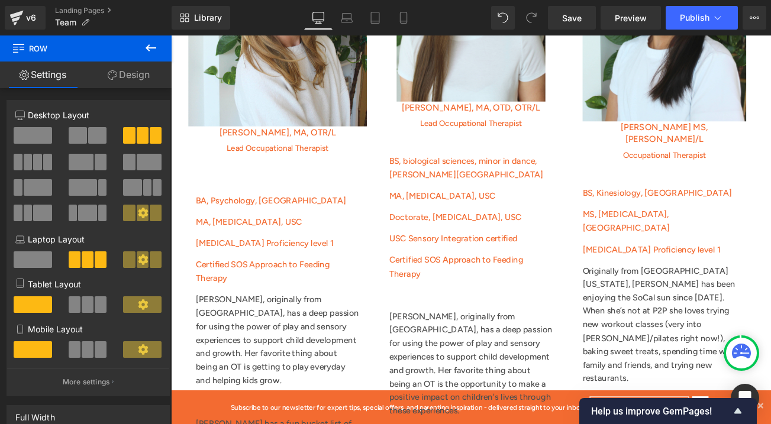
scroll to position [1595, 0]
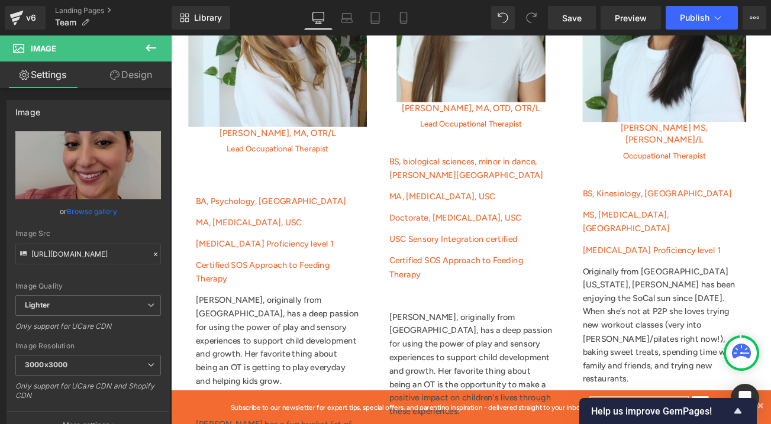
click at [148, 76] on link "Design" at bounding box center [131, 75] width 86 height 27
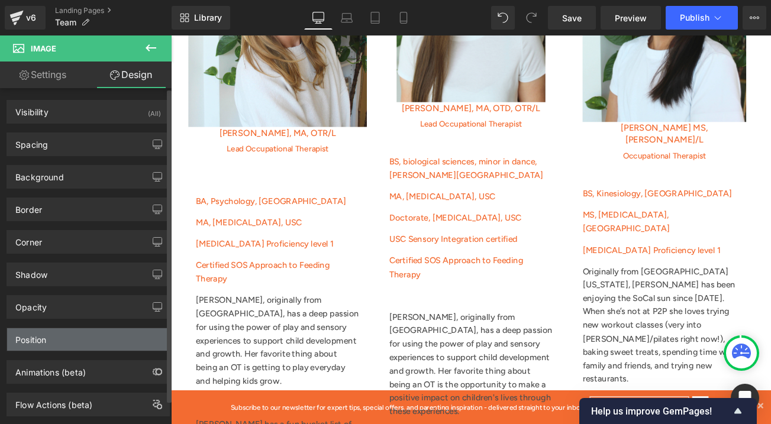
click at [90, 346] on div "Position" at bounding box center [88, 339] width 162 height 22
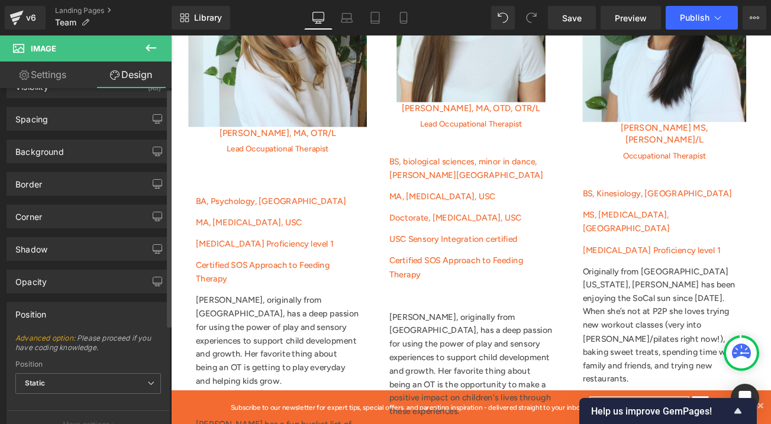
scroll to position [0, 0]
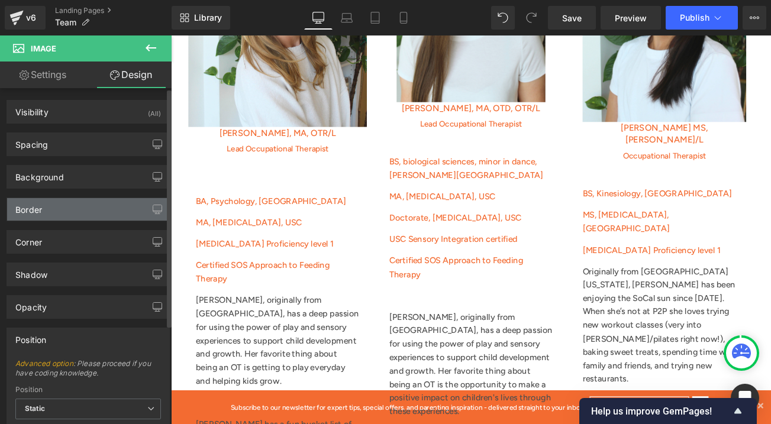
click at [62, 219] on div "Border" at bounding box center [88, 209] width 162 height 22
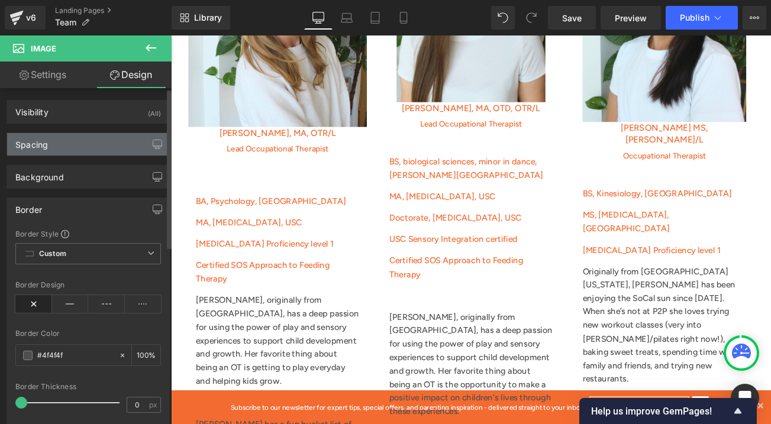
click at [51, 151] on div "Spacing" at bounding box center [88, 144] width 162 height 22
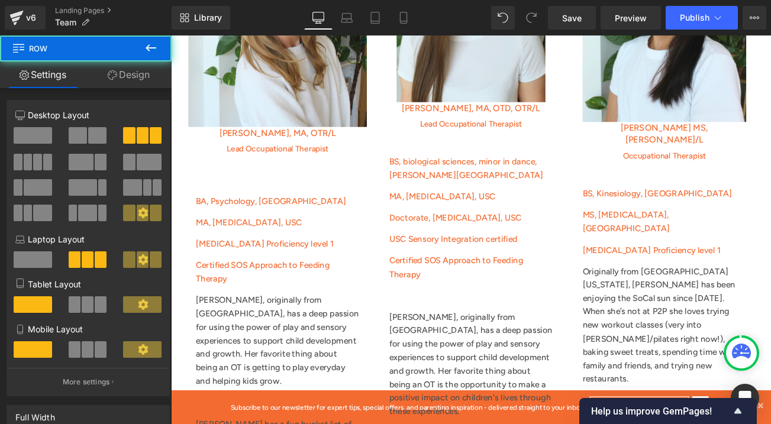
click \
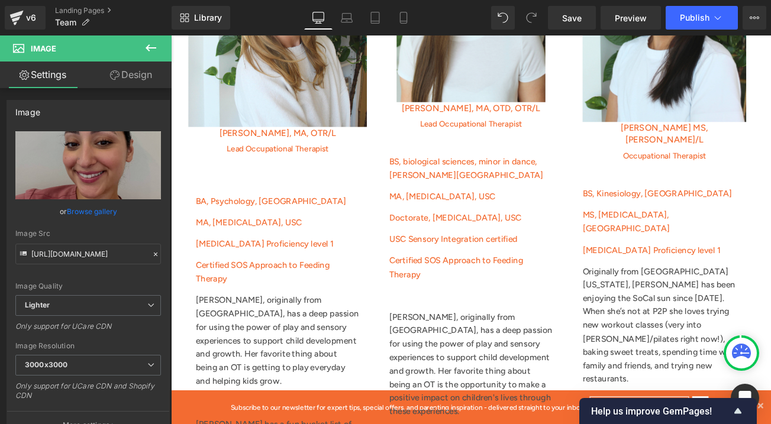
click at [138, 78] on link "Design" at bounding box center [131, 75] width 86 height 27
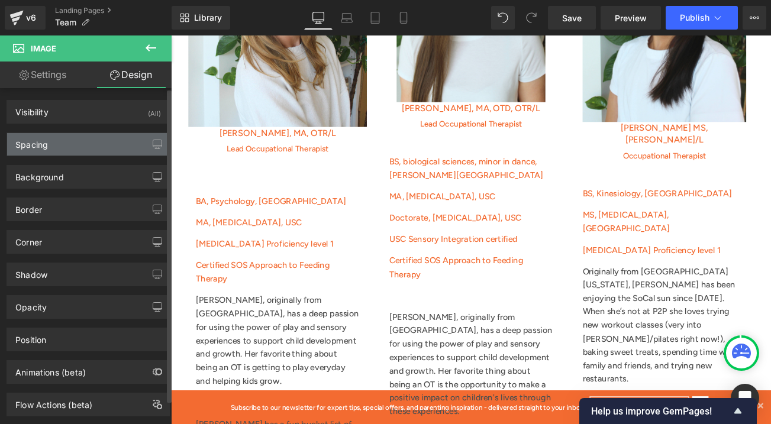
click at [89, 151] on div "Spacing" at bounding box center [88, 144] width 162 height 22
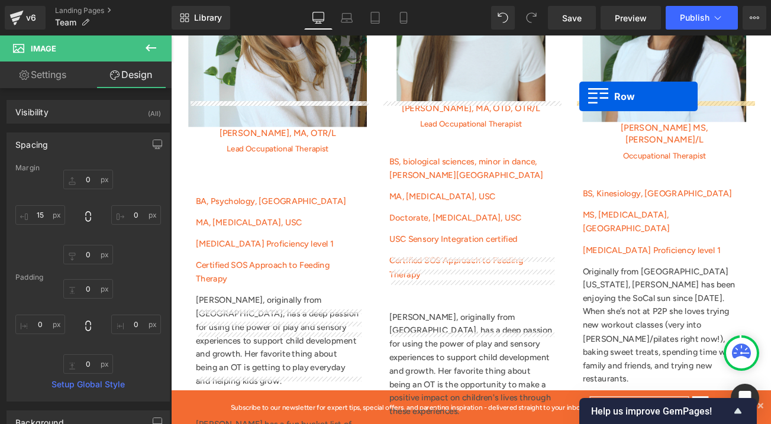
drag, startPoint x: 660, startPoint y: 122, endPoint x: 658, endPoint y: 108, distance: 14.4
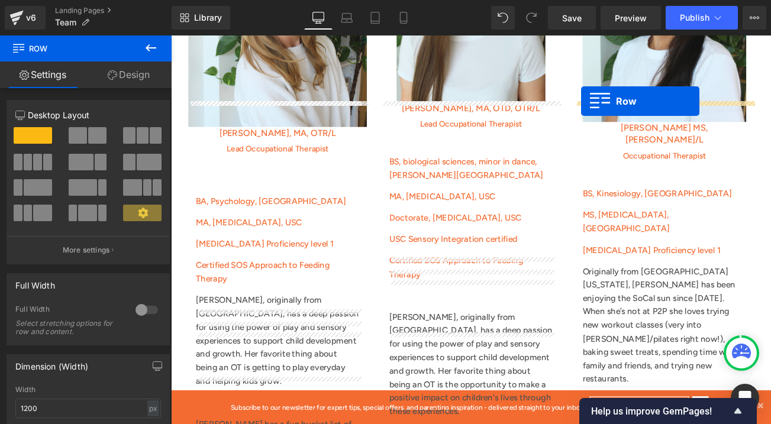
drag, startPoint x: 659, startPoint y: 126, endPoint x: 660, endPoint y: 114, distance: 12.0
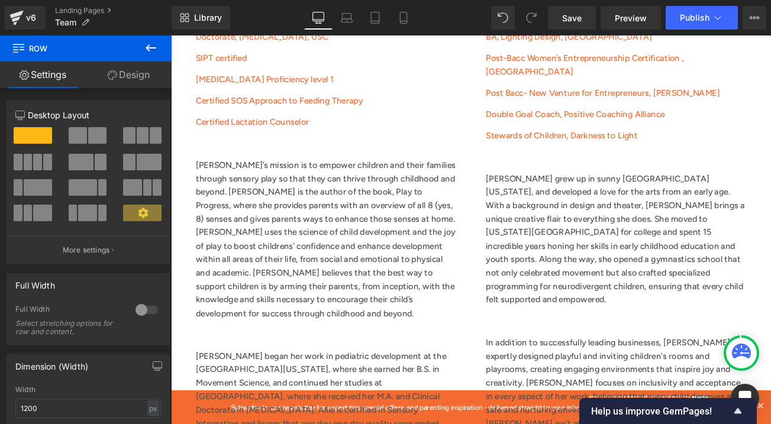
scroll to position [788, 0]
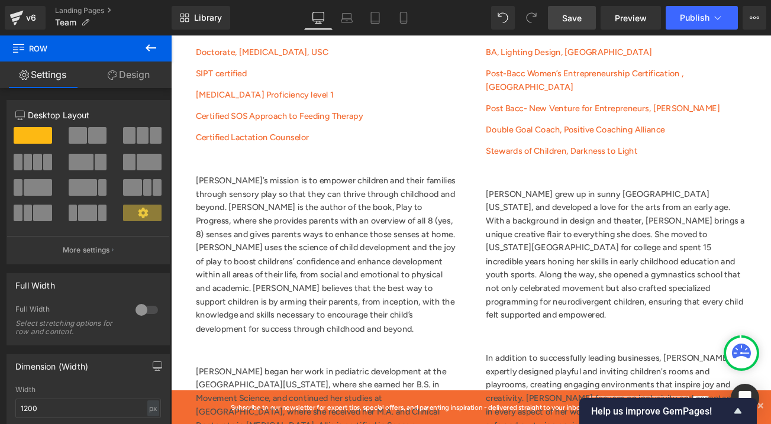
click at [560, 19] on link "Save" at bounding box center [572, 18] width 48 height 24
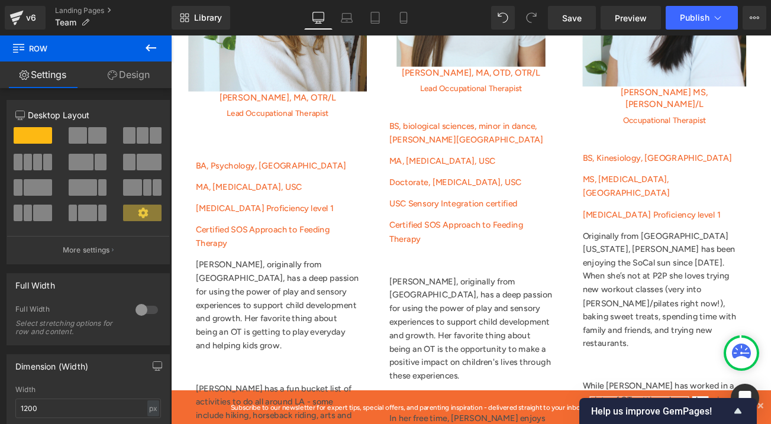
scroll to position [1639, 0]
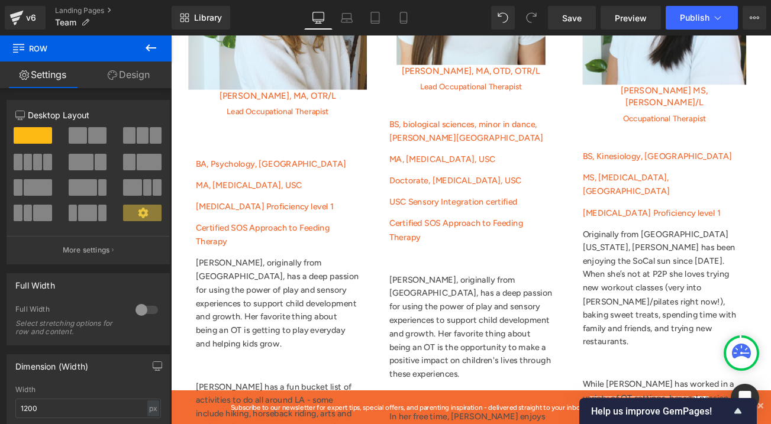
click at [171, 36] on icon at bounding box center [171, 36] width 0 height 0
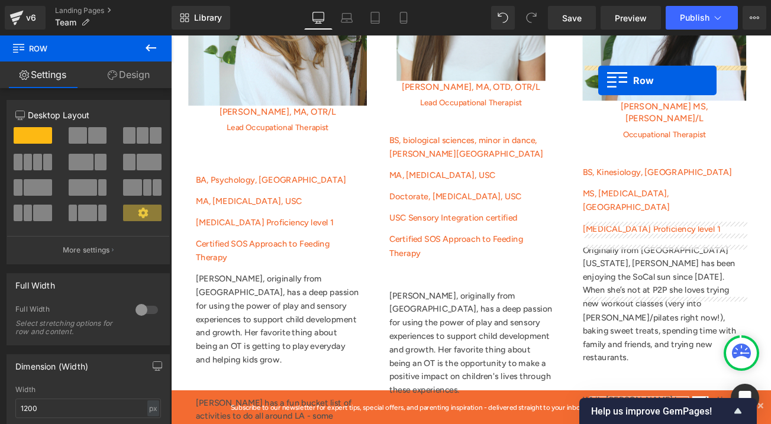
scroll to position [1608, 0]
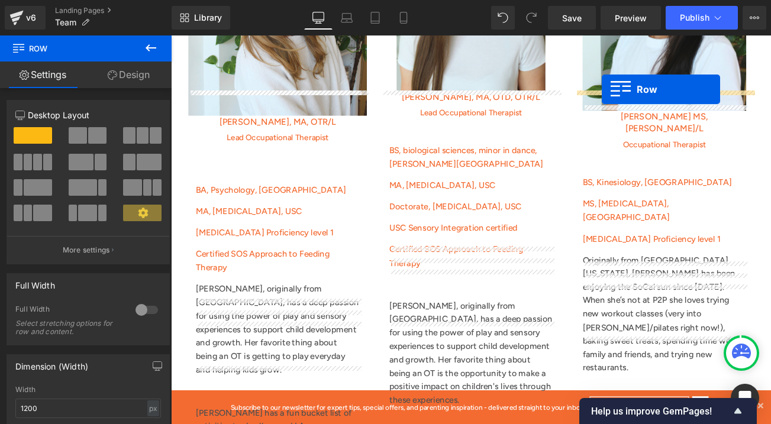
drag, startPoint x: 197, startPoint y: 272, endPoint x: 685, endPoint y: 100, distance: 517.5
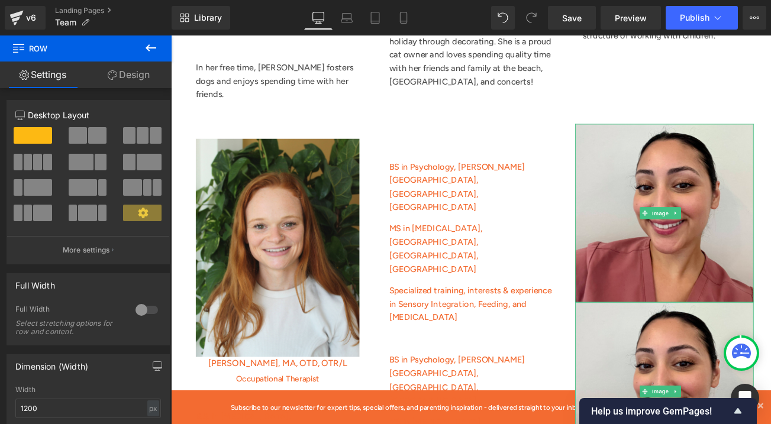
scroll to position [2156, 0]
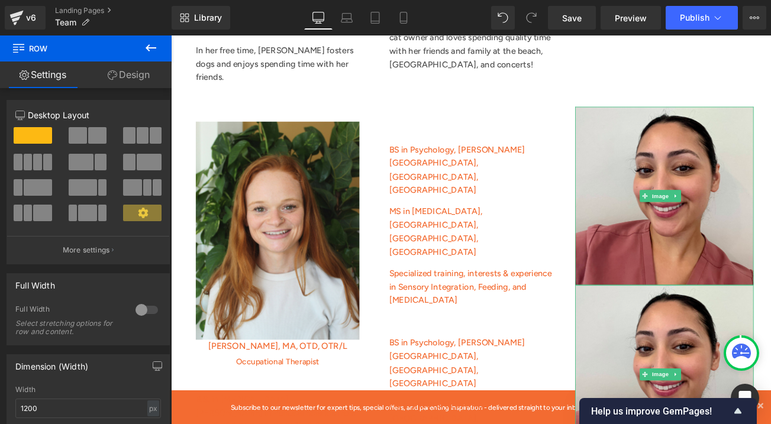
click at [171, 36] on icon at bounding box center [171, 36] width 0 height 0
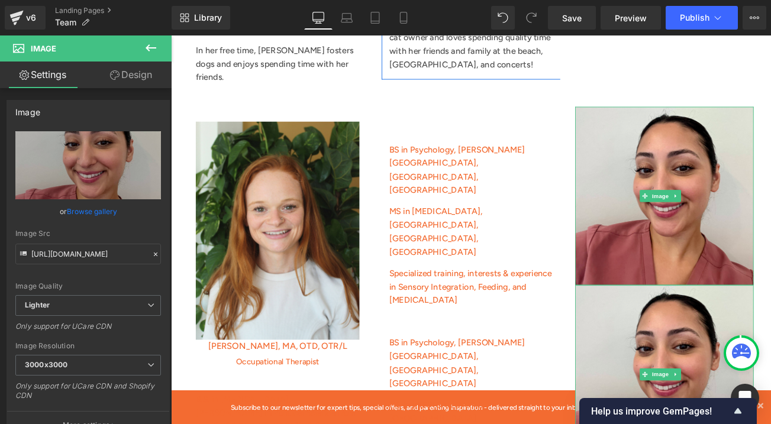
click at [171, 36] on span at bounding box center [171, 36] width 0 height 0
click \
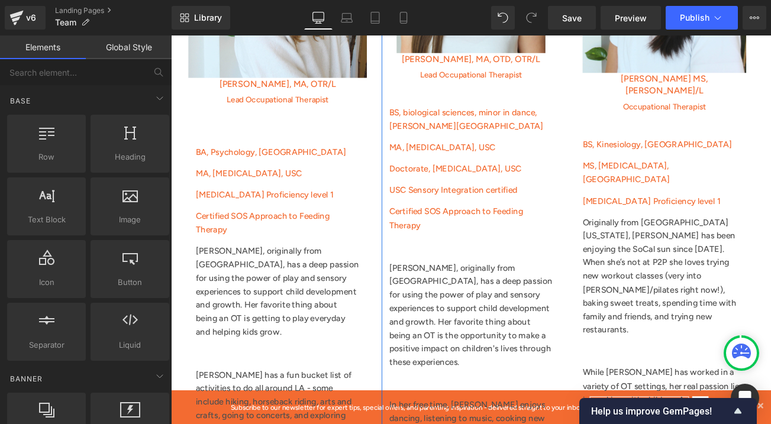
scroll to position [1654, 0]
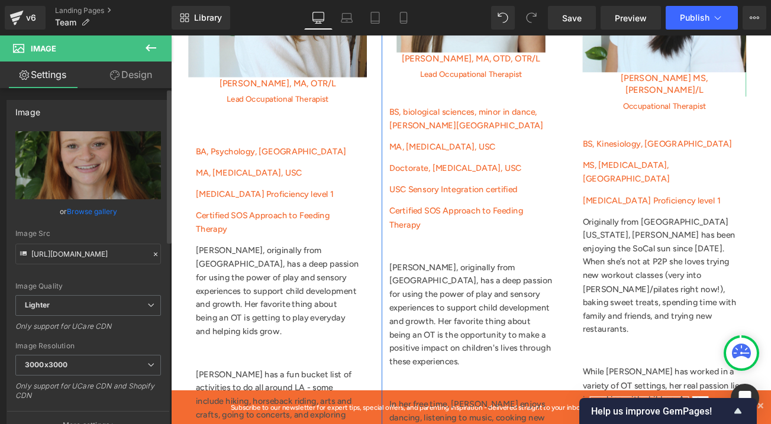
click at [91, 212] on link "Browse gallery" at bounding box center [92, 211] width 50 height 21
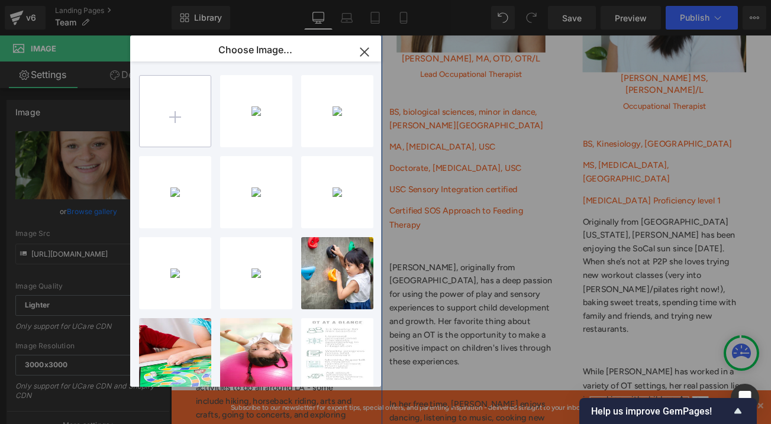
click at [173, 122] on input "file" at bounding box center [175, 111] width 71 height 71
type input "C:\fakepath\Screen Shot [DATE] 3.50.07 PM (1).png"
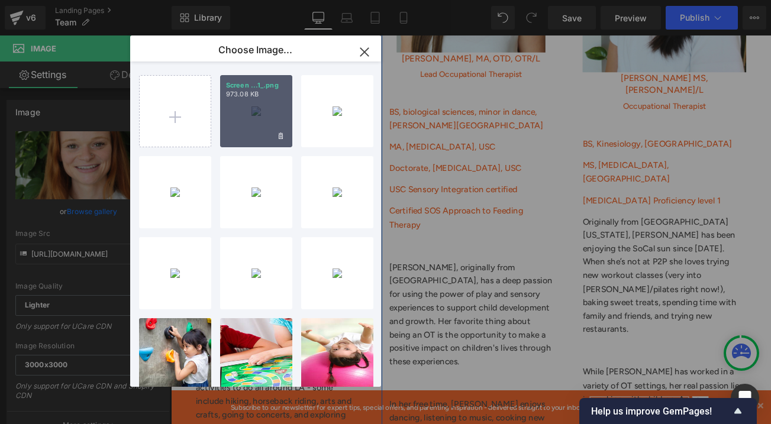
click at [258, 112] on div "Screen ...1_.png 973.08 KB" at bounding box center [256, 111] width 72 height 72
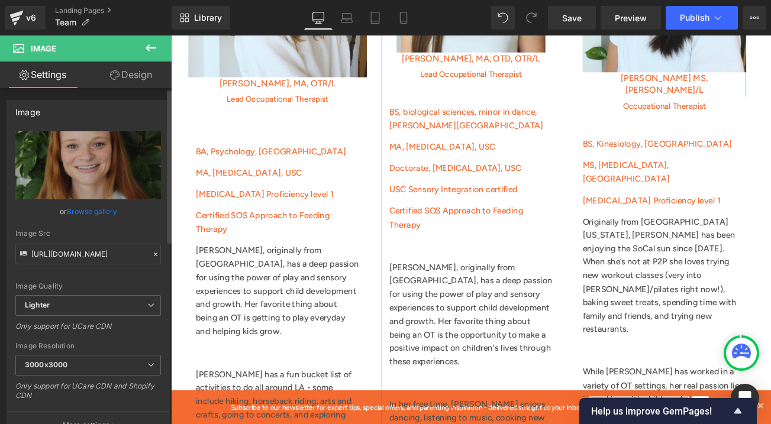
click at [90, 213] on link "Browse gallery" at bounding box center [92, 211] width 50 height 21
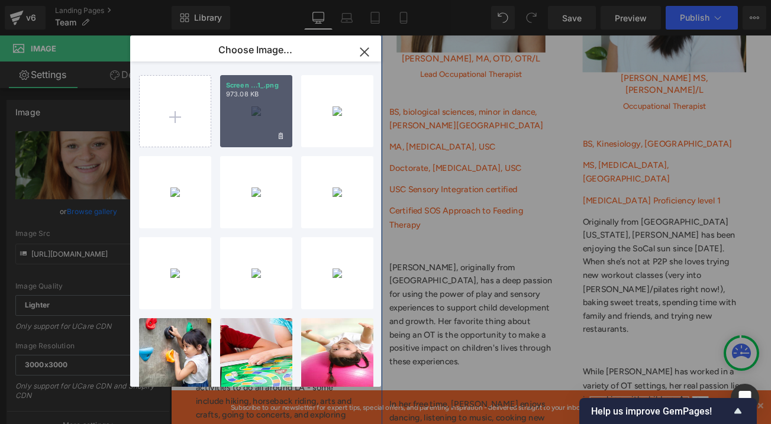
click at [245, 120] on div "Screen ...1_.png 973.08 KB" at bounding box center [256, 111] width 72 height 72
type input "[URL][DOMAIN_NAME]"
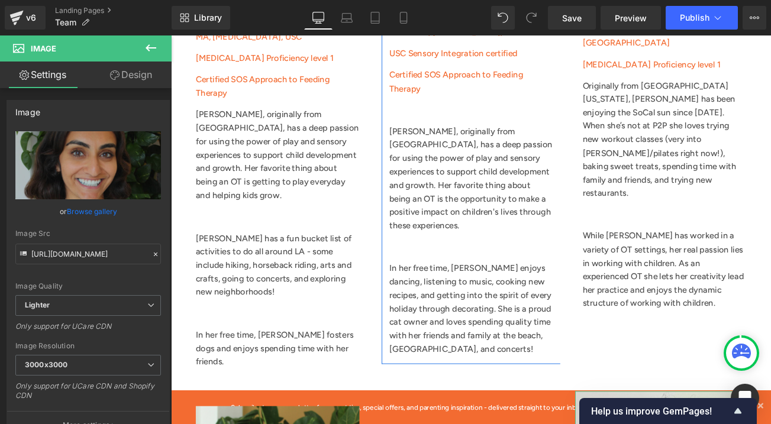
scroll to position [1822, 0]
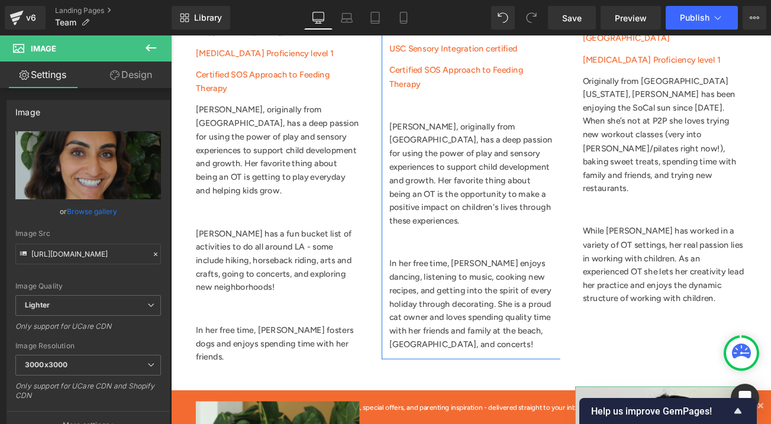
click \
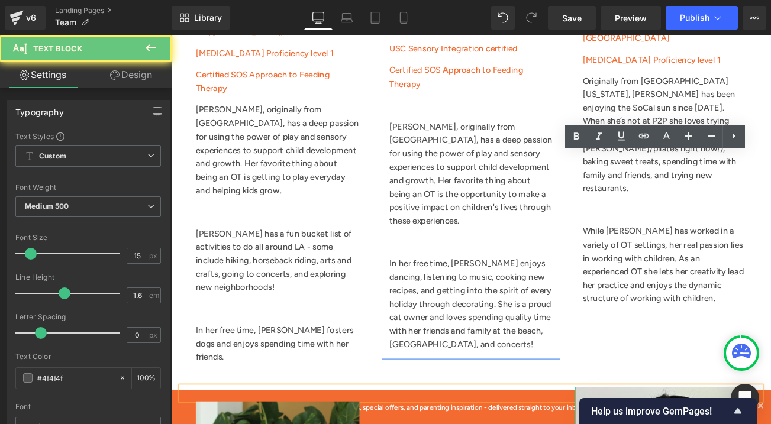
click \
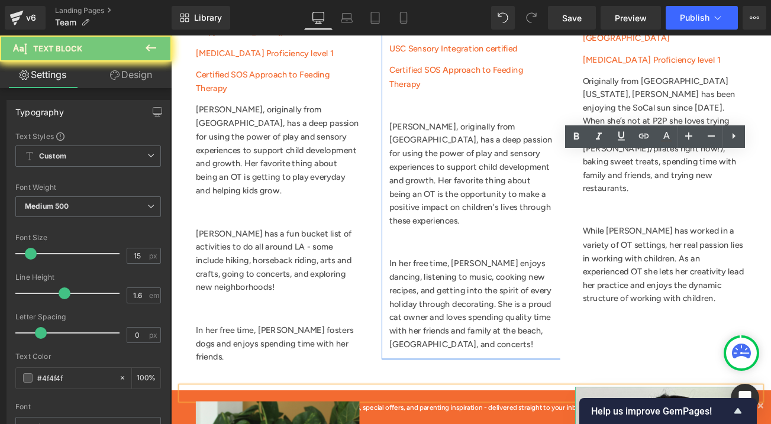
click \
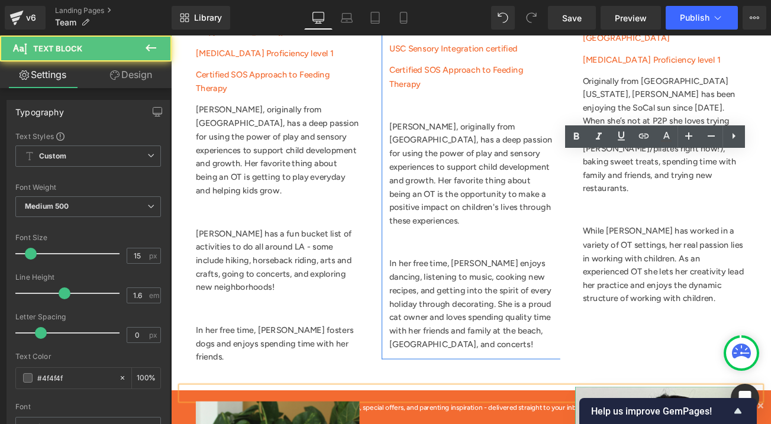
click at [171, 36] on div at bounding box center [171, 36] width 0 height 0
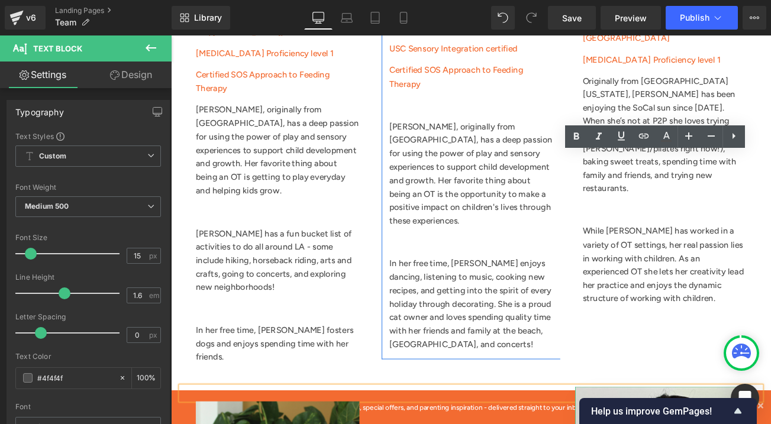
drag, startPoint x: 707, startPoint y: 383, endPoint x: 672, endPoint y: 184, distance: 201.9
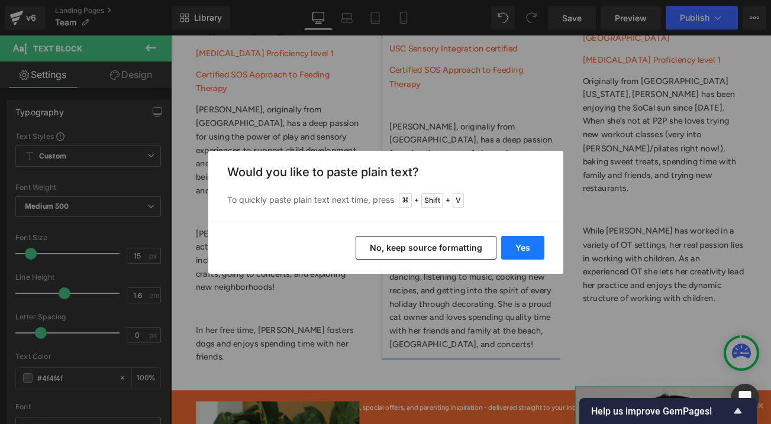
click at [523, 243] on button "Yes" at bounding box center [522, 248] width 43 height 24
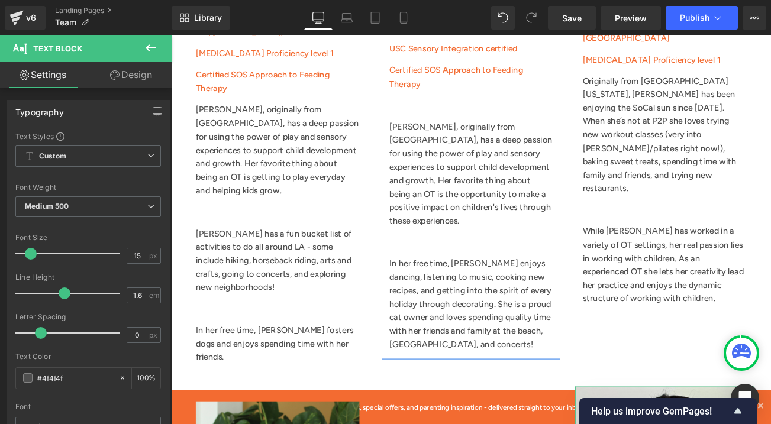
click \ "Sage is from [GEOGRAPHIC_DATA], [US_STATE]. She studied Global Healthcare at th…"
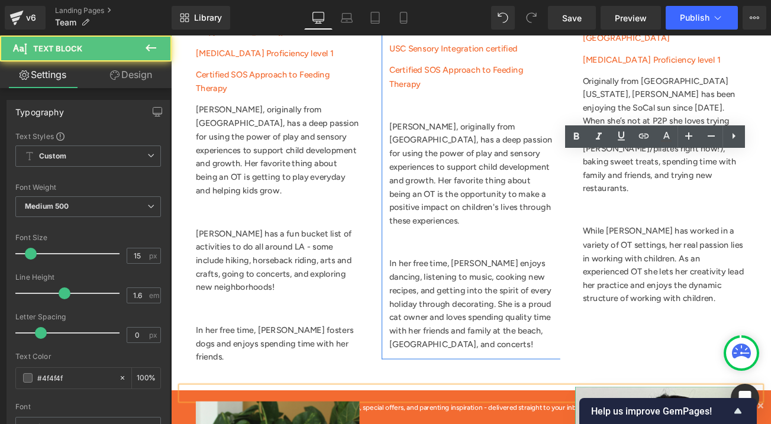
click \ "Sage is from [GEOGRAPHIC_DATA], [US_STATE]. She studied Global Healthcare at th…"
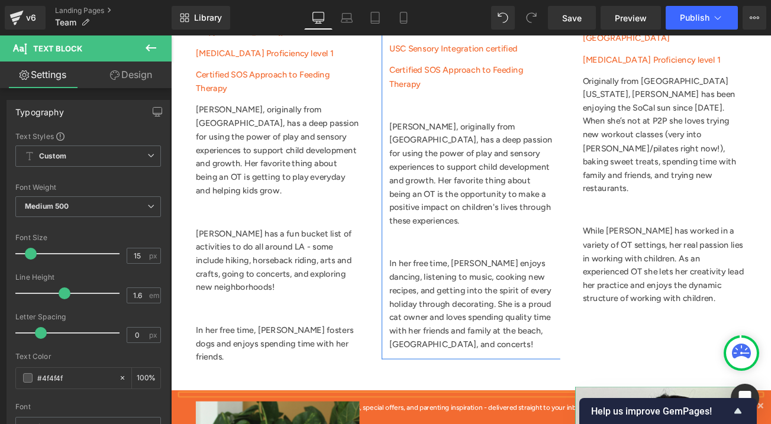
click at [171, 36] on icon at bounding box center [171, 36] width 0 height 0
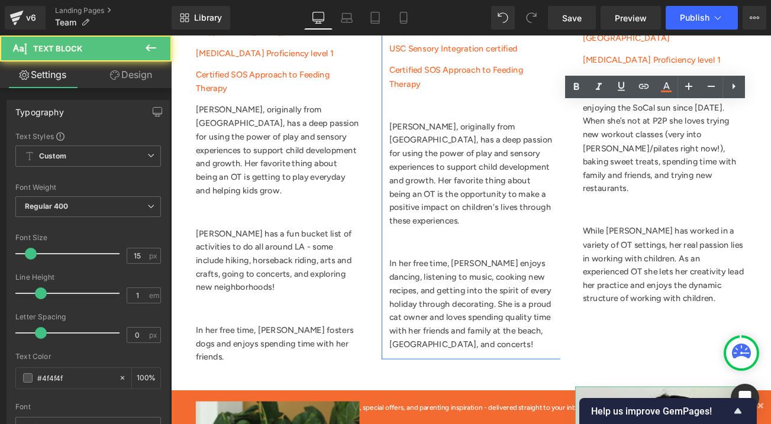
click at [171, 36] on icon at bounding box center [171, 36] width 0 height 0
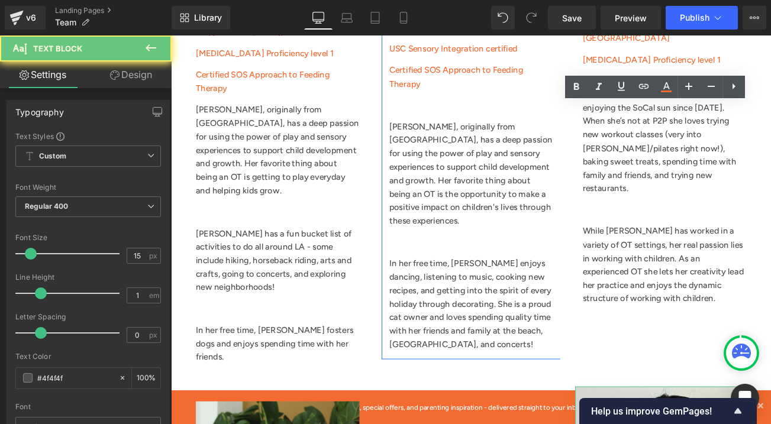
click at [171, 36] on icon at bounding box center [171, 36] width 0 height 0
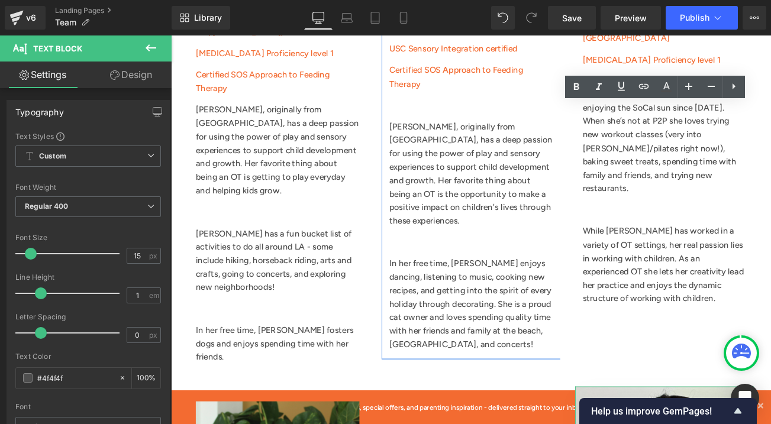
click at [171, 36] on div at bounding box center [171, 36] width 0 height 0
drag, startPoint x: 750, startPoint y: 168, endPoint x: 672, endPoint y: 130, distance: 87.3
click at [171, 36] on link at bounding box center [171, 36] width 0 height 0
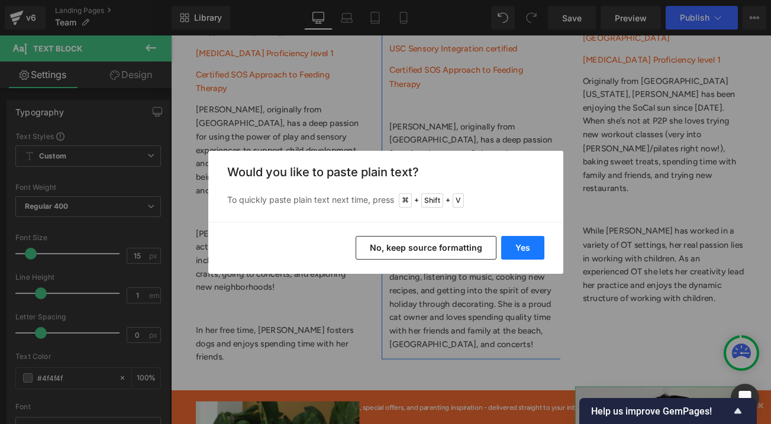
click at [525, 248] on button "Yes" at bounding box center [522, 248] width 43 height 24
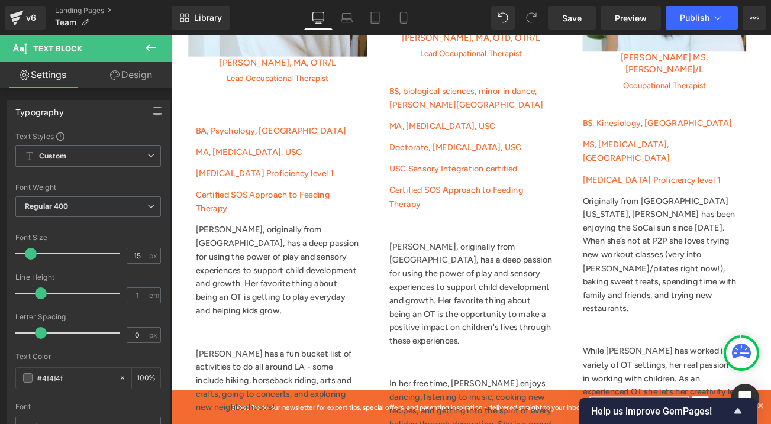
scroll to position [1669, 0]
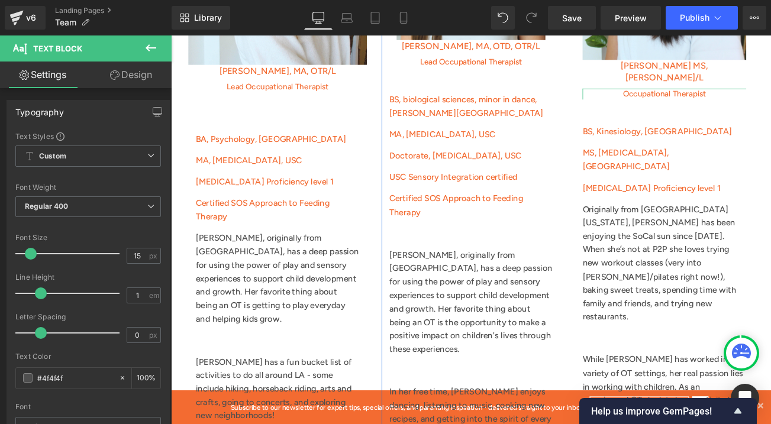
click at [770, 109] on icon at bounding box center [775, 105] width 7 height 7
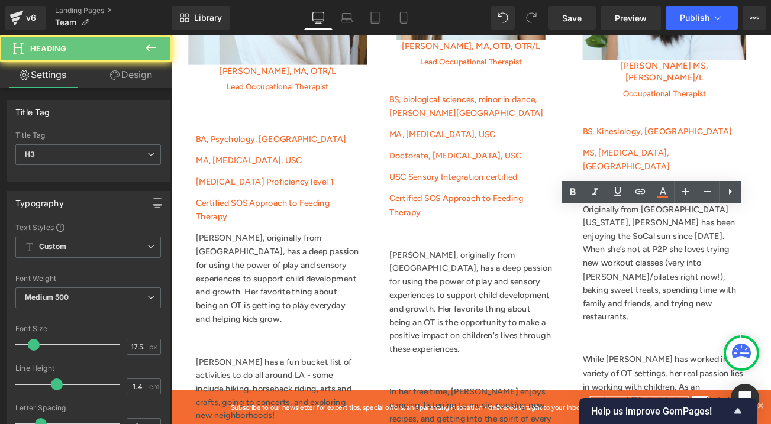
click at [770, 109] on icon at bounding box center [775, 105] width 7 height 7
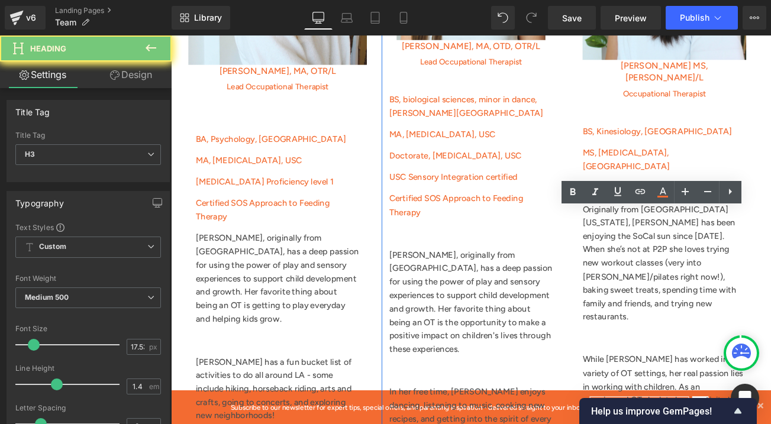
click at [770, 109] on icon at bounding box center [775, 105] width 7 height 7
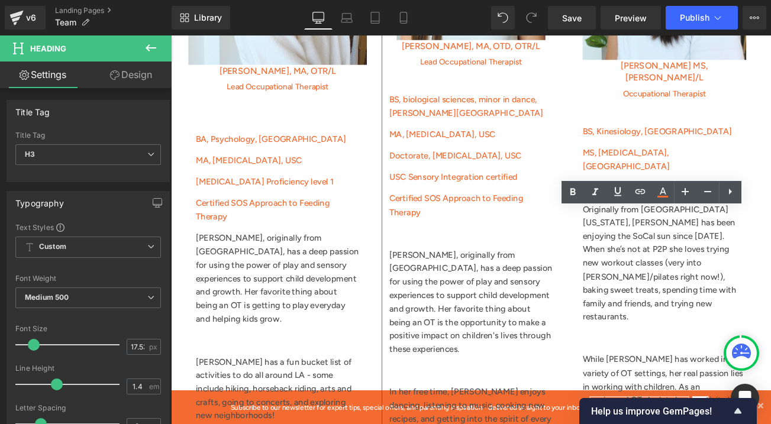
paste link
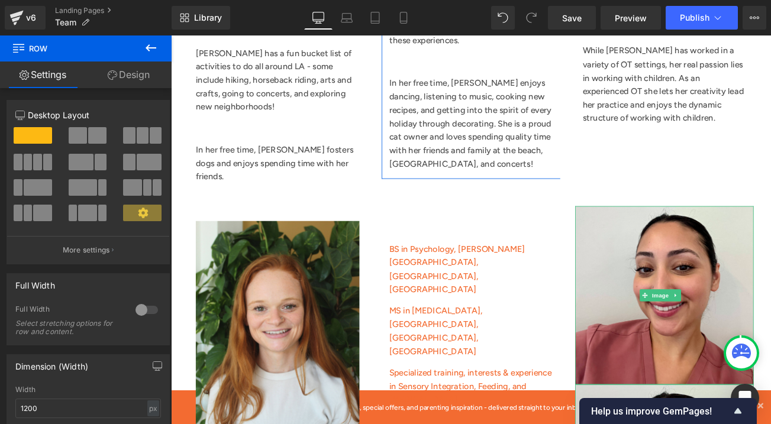
scroll to position [1970, 0]
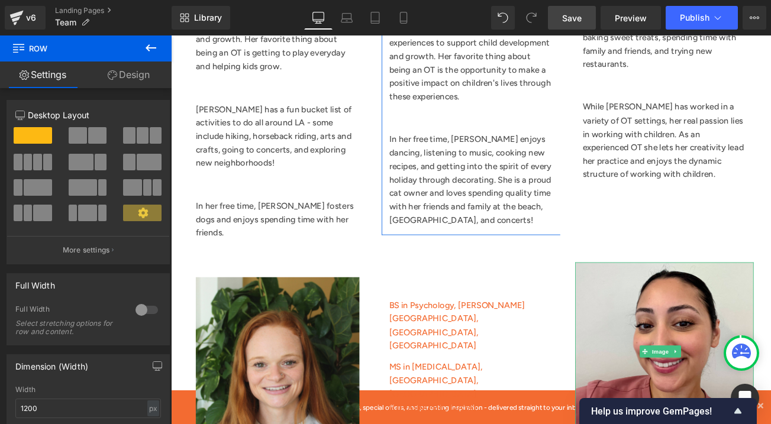
click at [567, 20] on span "Save" at bounding box center [572, 18] width 20 height 12
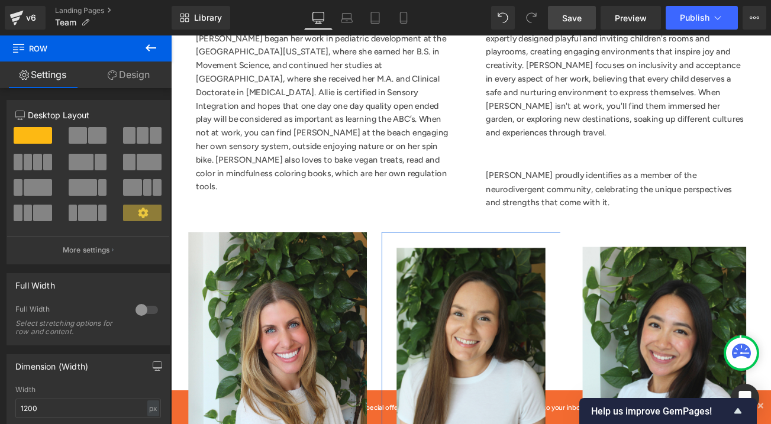
scroll to position [1001, 0]
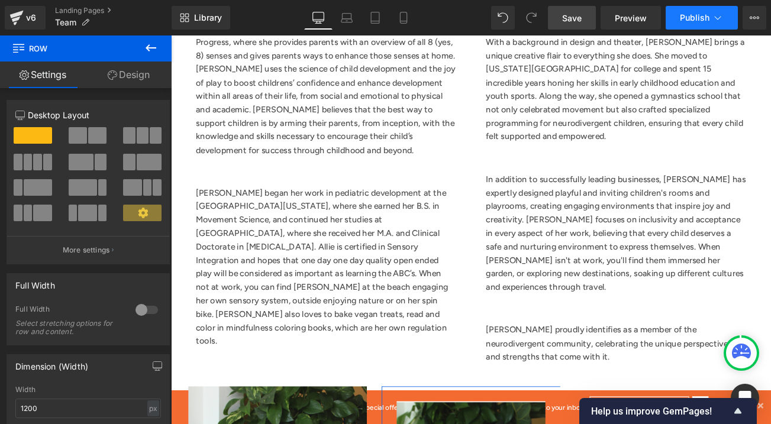
click at [686, 19] on span "Publish" at bounding box center [695, 17] width 30 height 9
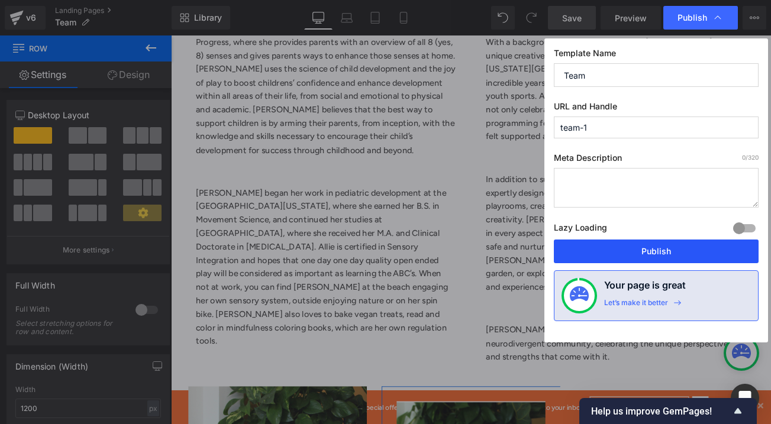
click at [617, 249] on button "Publish" at bounding box center [656, 252] width 205 height 24
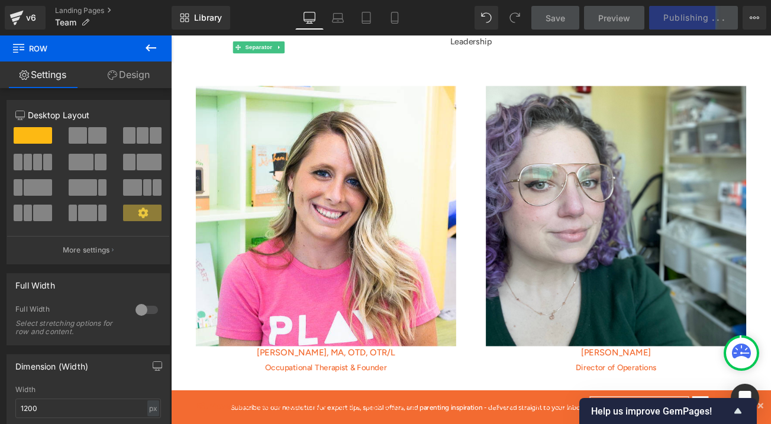
scroll to position [322, 0]
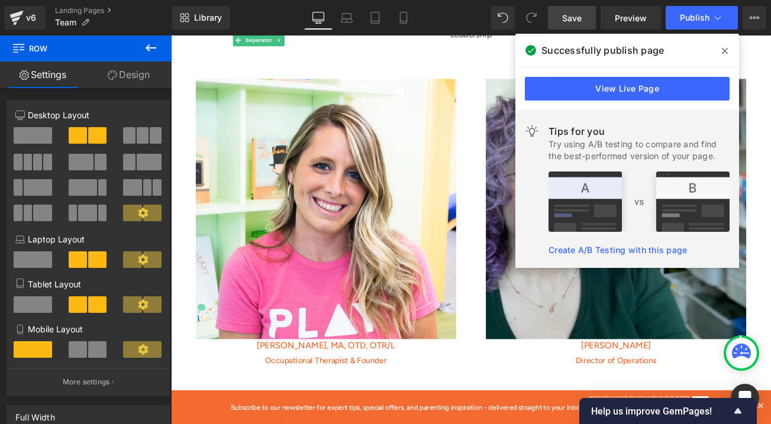
click at [434, 43] on p "Leadership" at bounding box center [529, 35] width 692 height 16
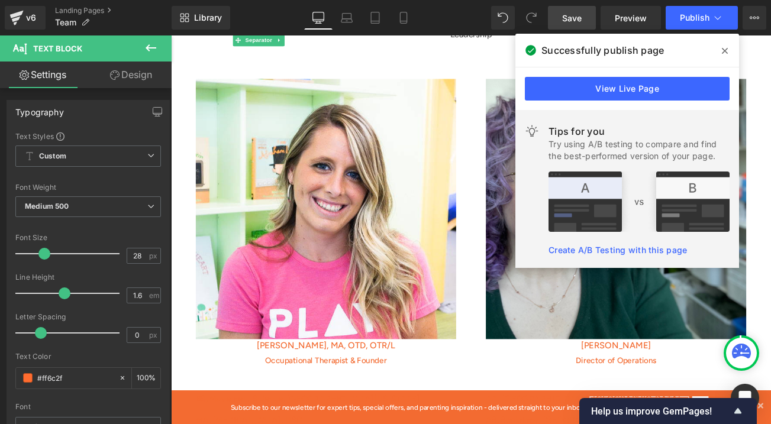
click at [728, 51] on span at bounding box center [724, 50] width 19 height 19
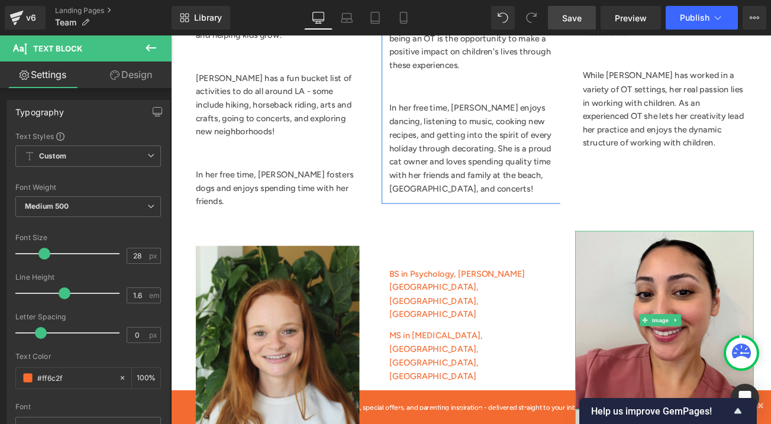
scroll to position [2063, 0]
